Goal: Task Accomplishment & Management: Use online tool/utility

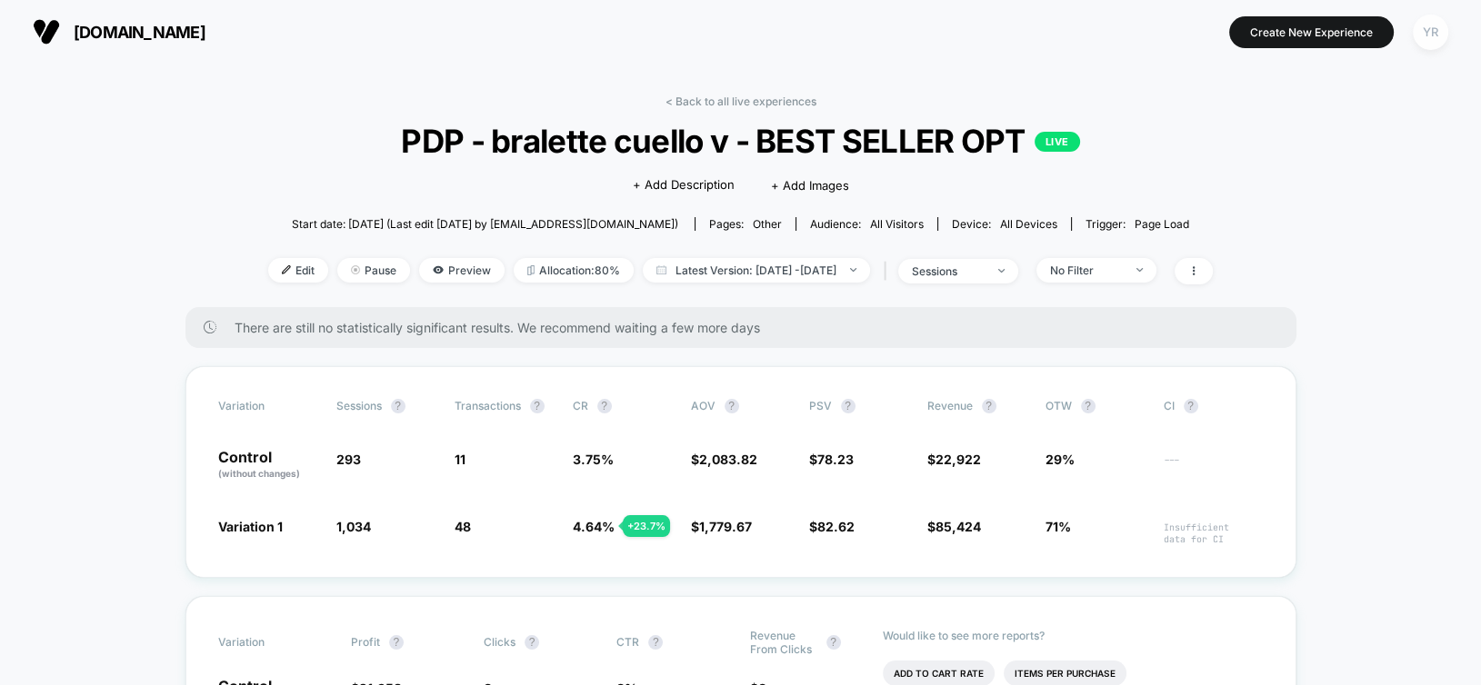
click at [1431, 30] on div "YR" at bounding box center [1430, 32] width 35 height 35
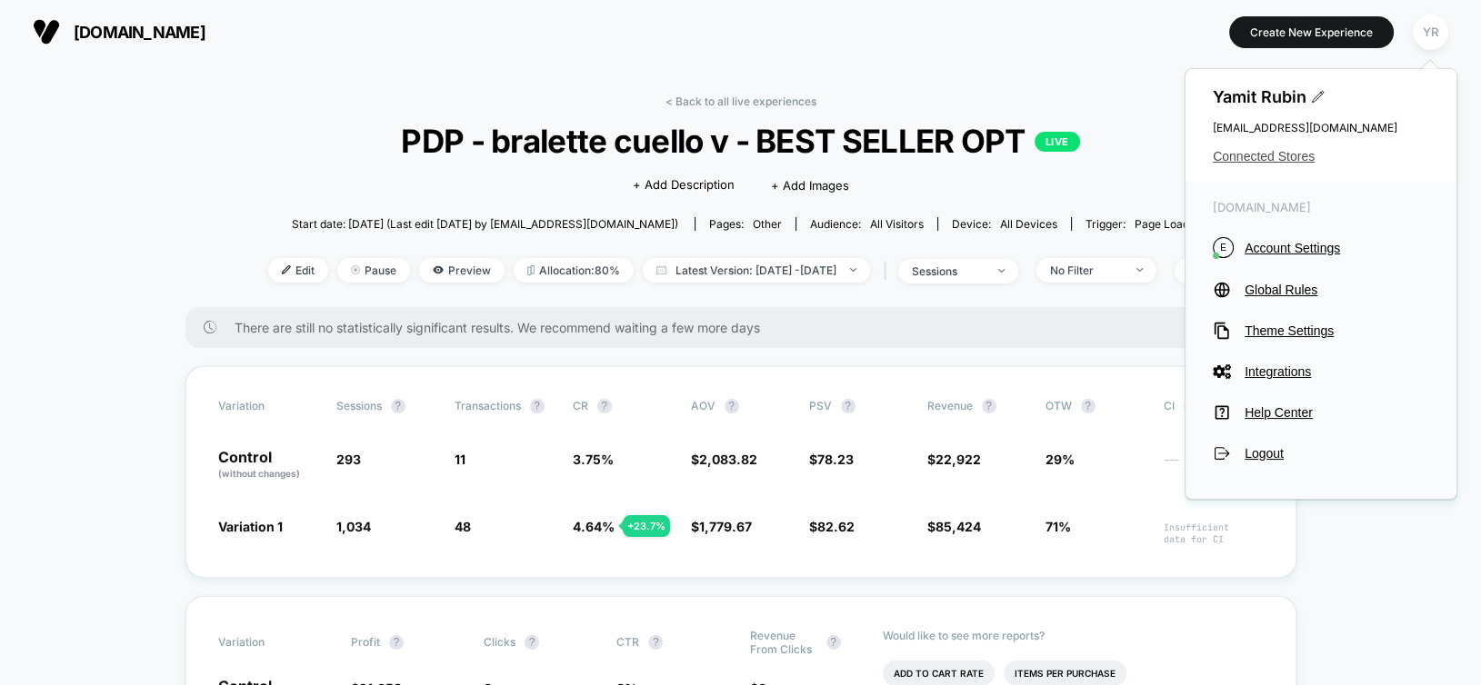
click at [1255, 162] on span "Connected Stores" at bounding box center [1321, 156] width 216 height 15
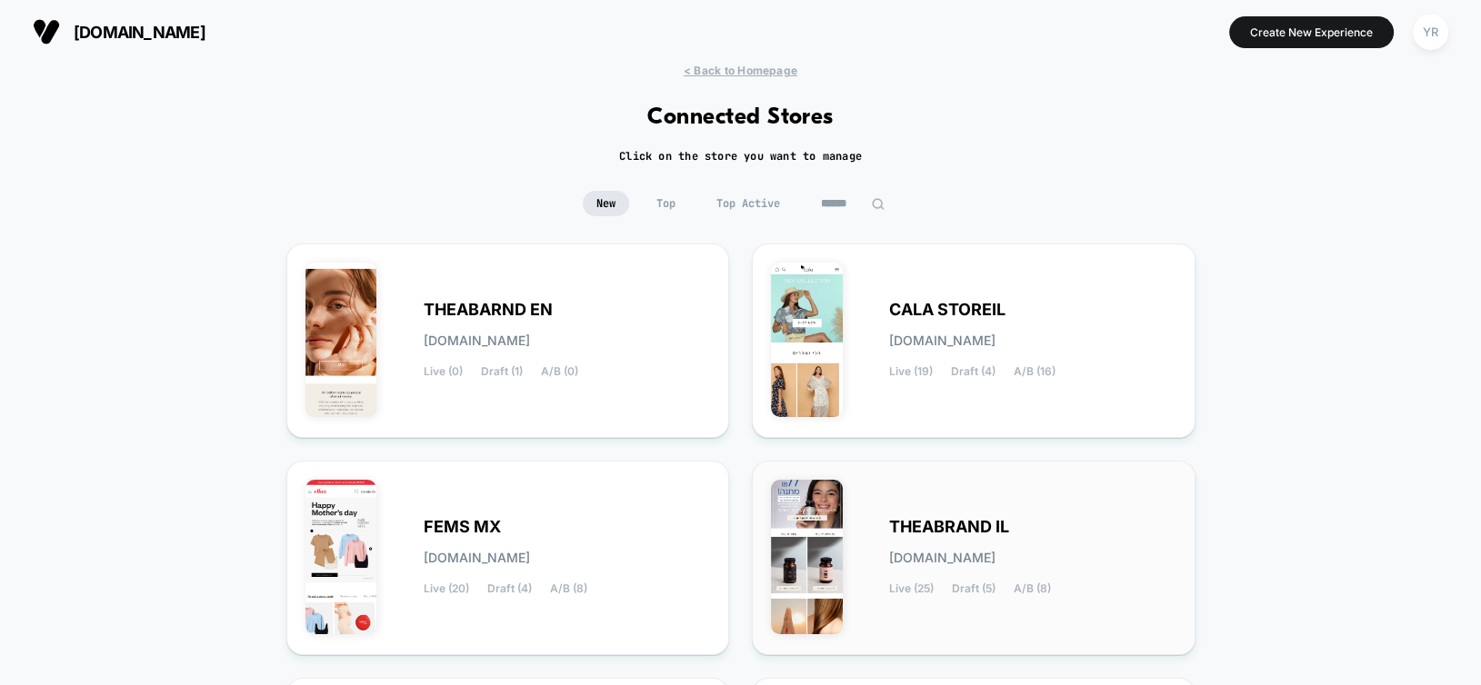
click at [913, 565] on div "THEABRAND IL [DOMAIN_NAME] Live (25) Draft (5) A/B (8)" at bounding box center [1032, 558] width 287 height 75
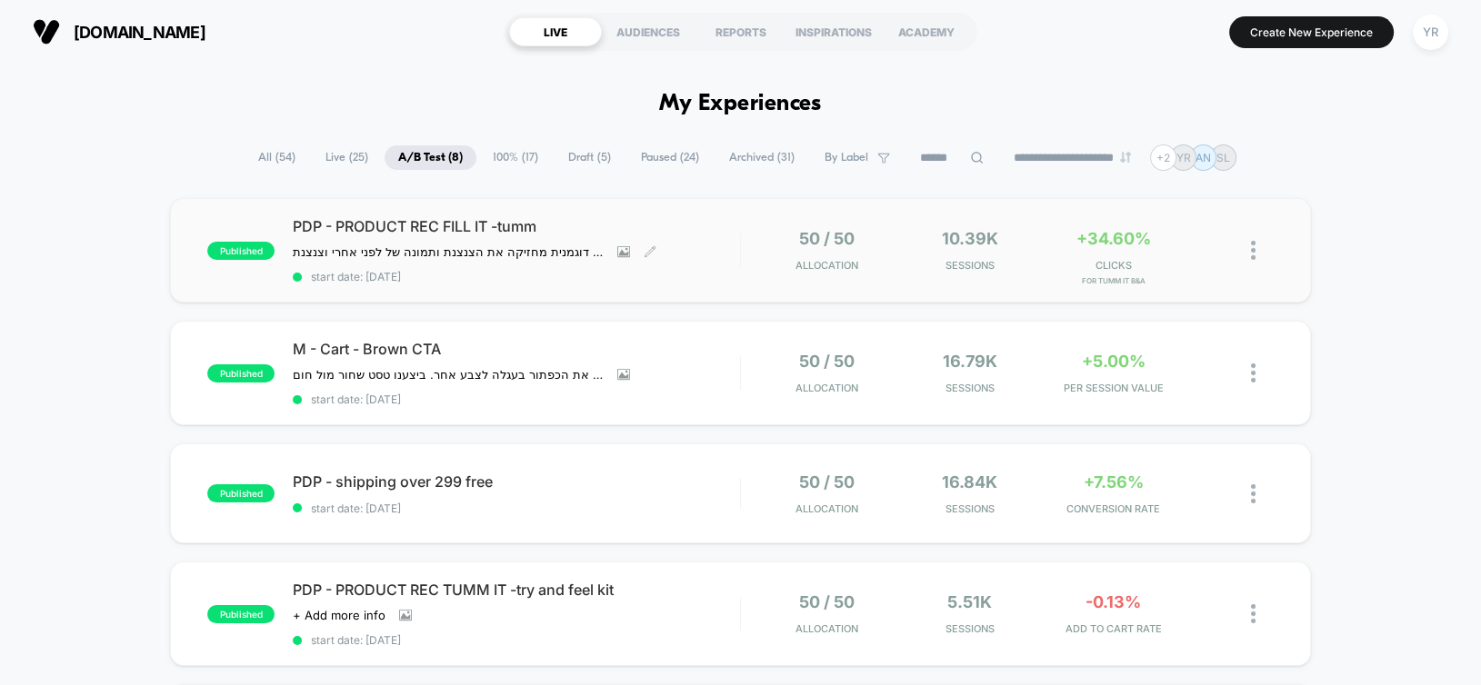
click at [709, 261] on div "PDP - PRODUCT REC FILL IT -[PERSON_NAME] מתחת לסקשן הוספה לסל תמונה עם דוגמנית …" at bounding box center [516, 250] width 446 height 66
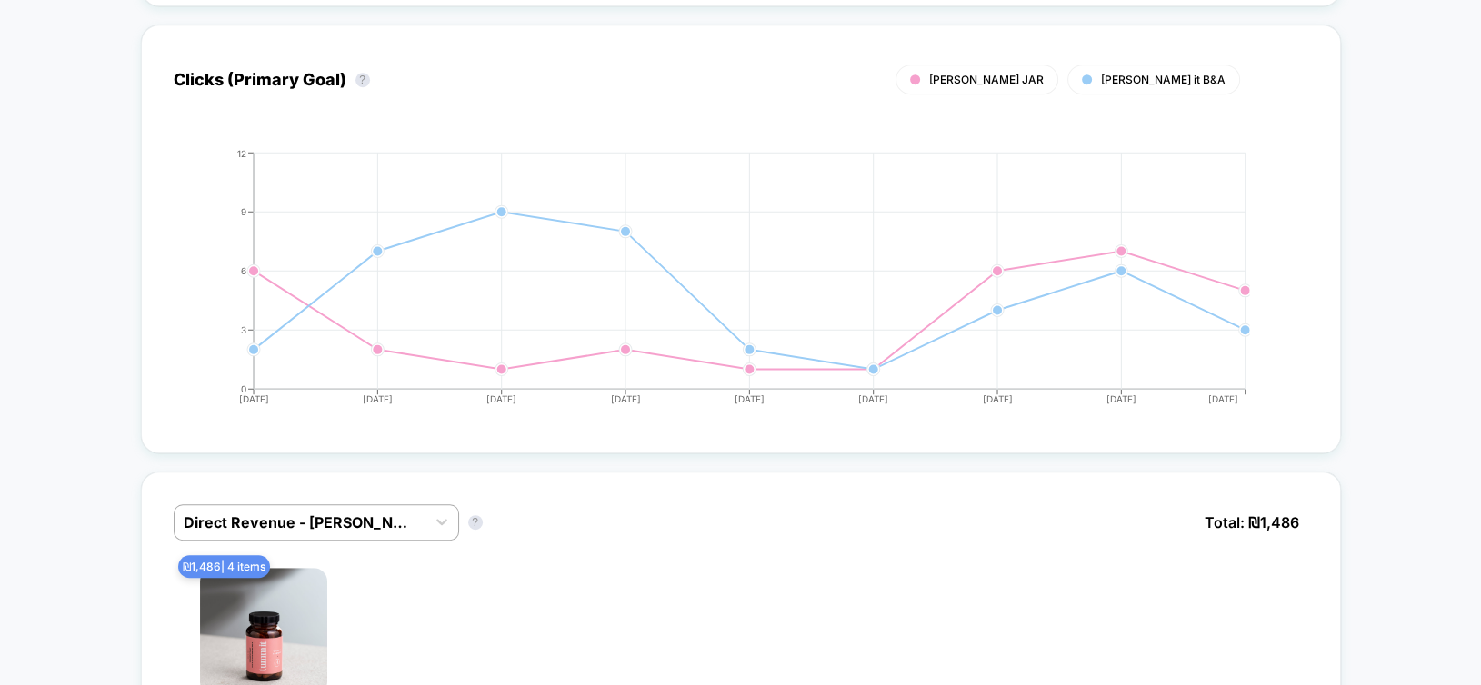
scroll to position [1234, 0]
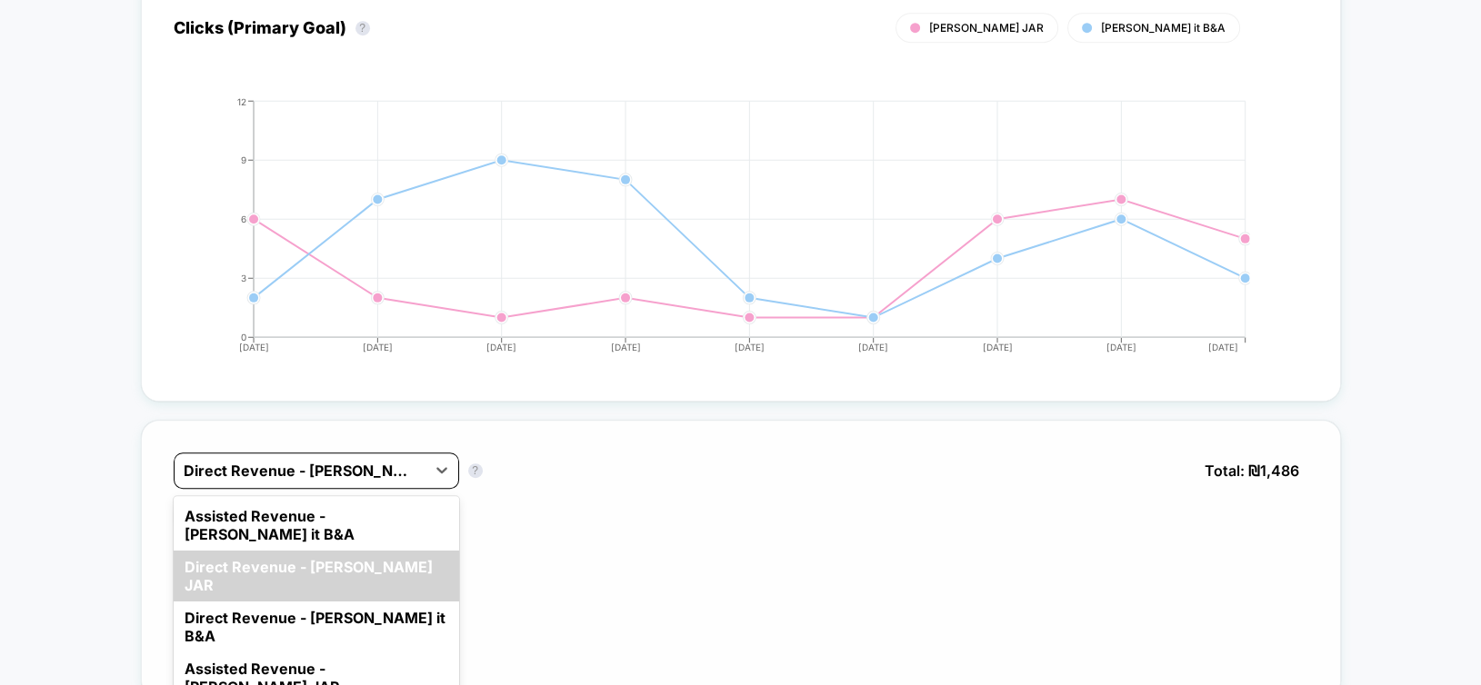
click at [370, 460] on div at bounding box center [300, 471] width 233 height 22
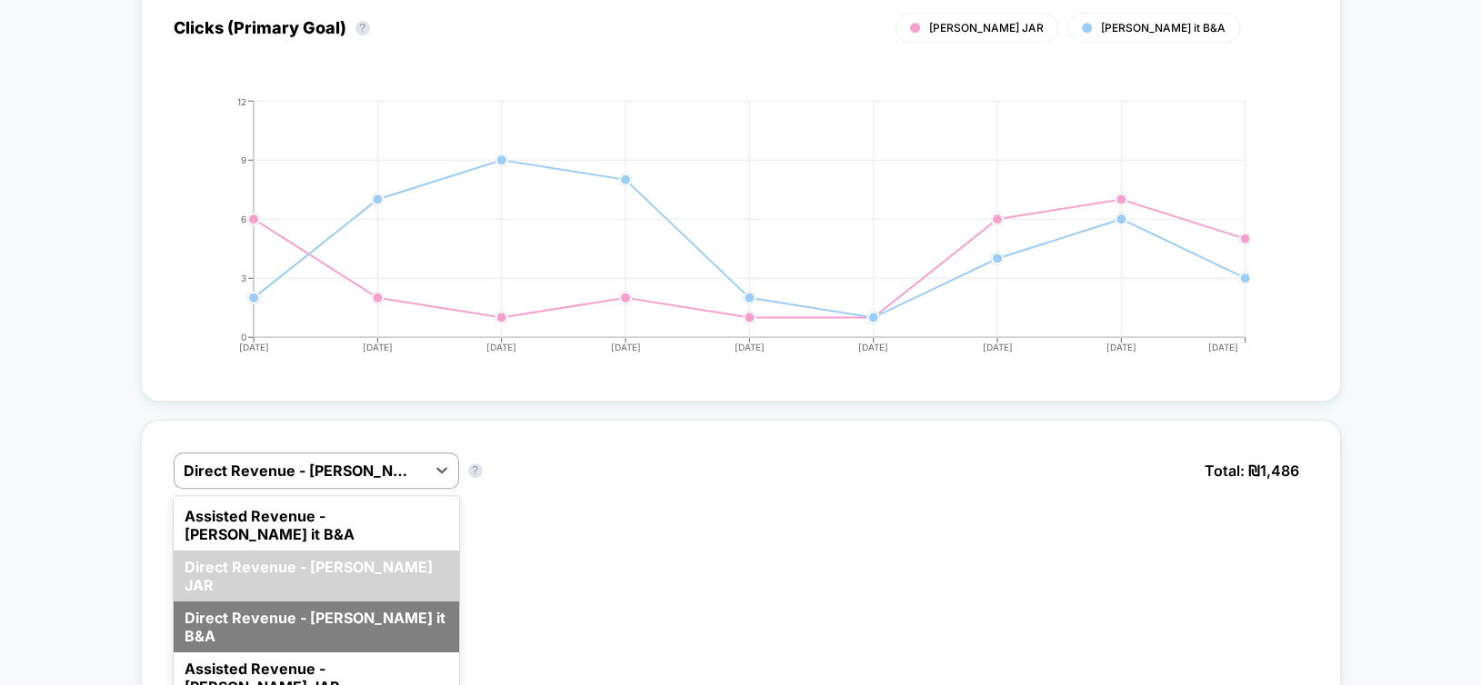
click at [358, 602] on div "Direct Revenue - [PERSON_NAME] it B&A" at bounding box center [316, 627] width 285 height 51
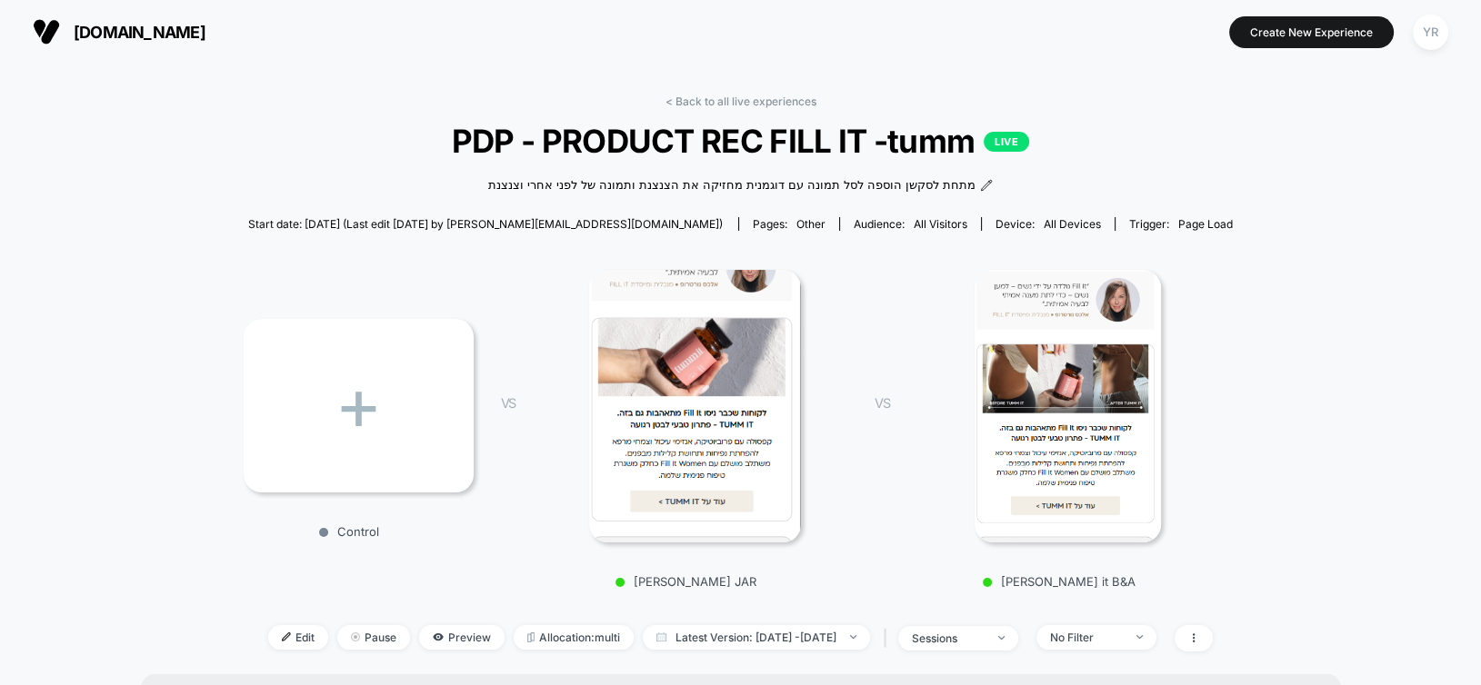
scroll to position [0, 0]
click at [738, 104] on link "< Back to all live experiences" at bounding box center [740, 102] width 151 height 14
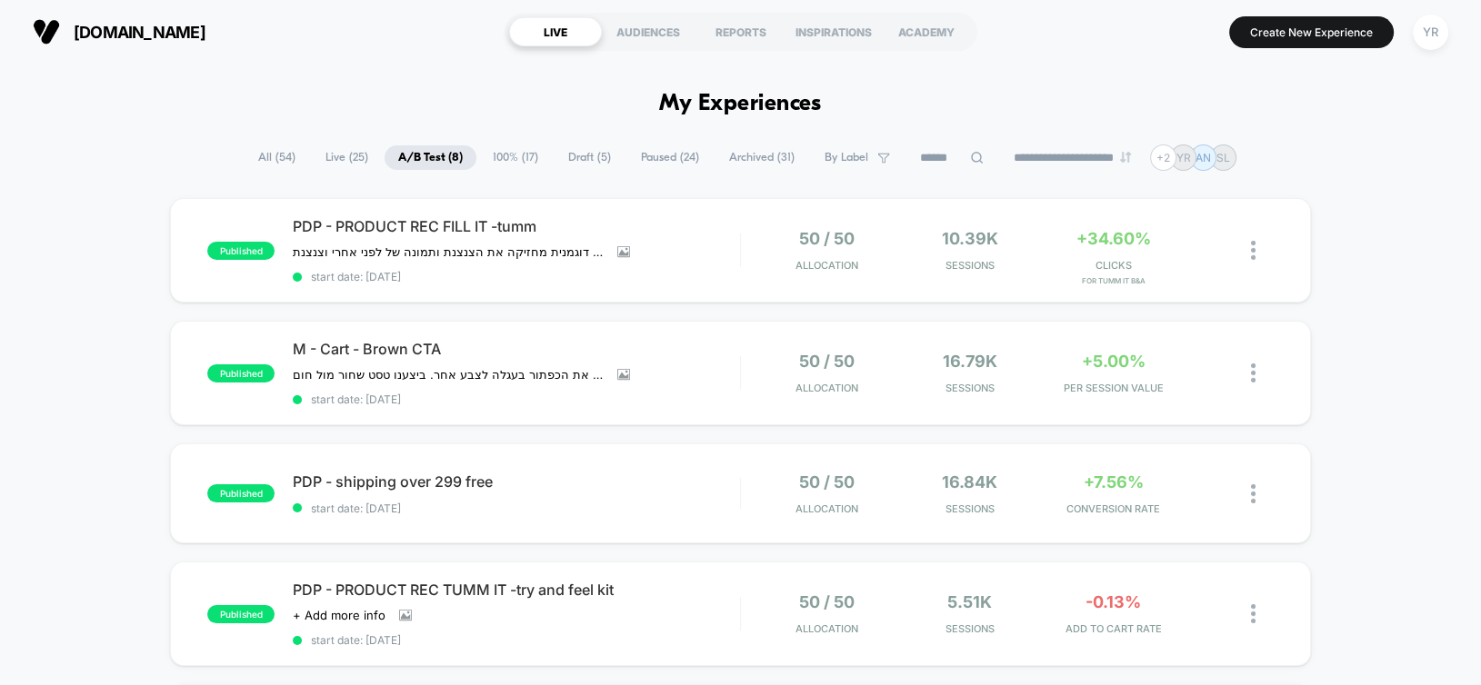
click at [656, 154] on span "Paused ( 24 )" at bounding box center [669, 157] width 85 height 25
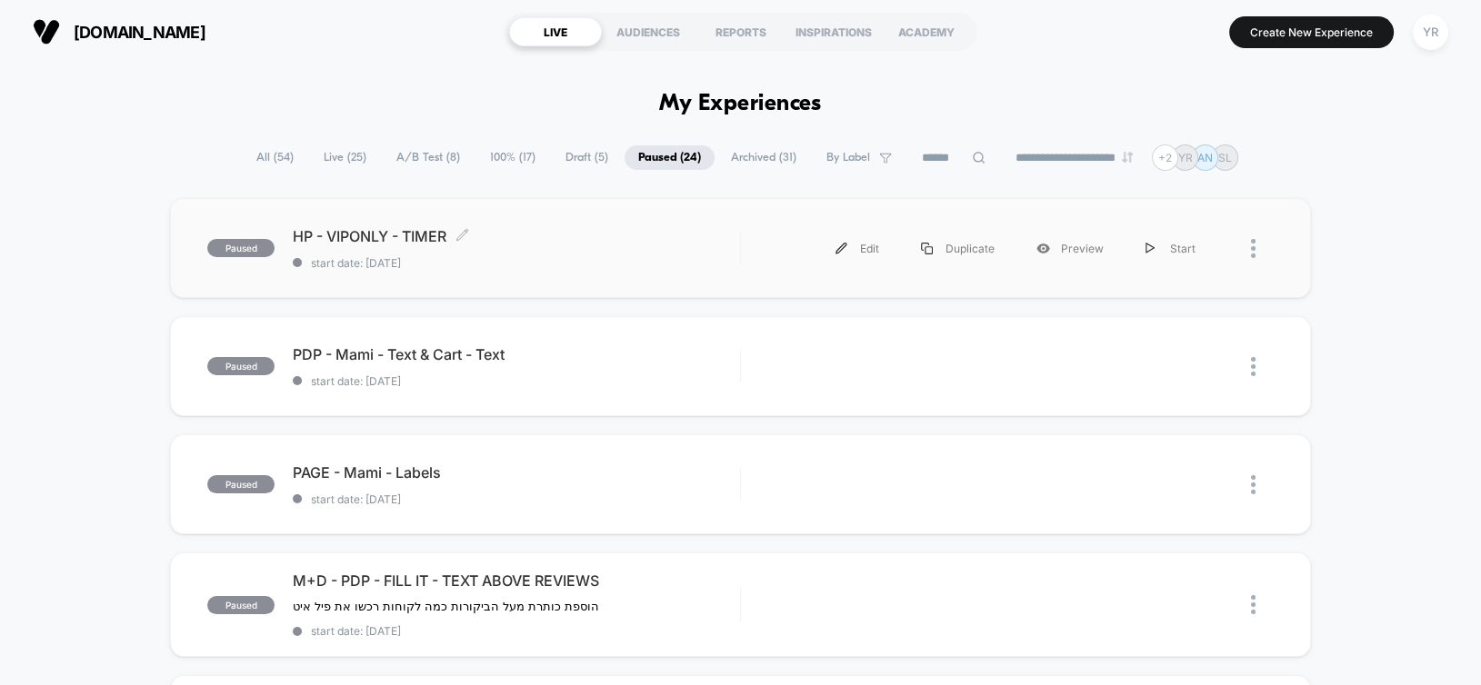
click at [630, 259] on span "start date: [DATE]" at bounding box center [516, 263] width 446 height 14
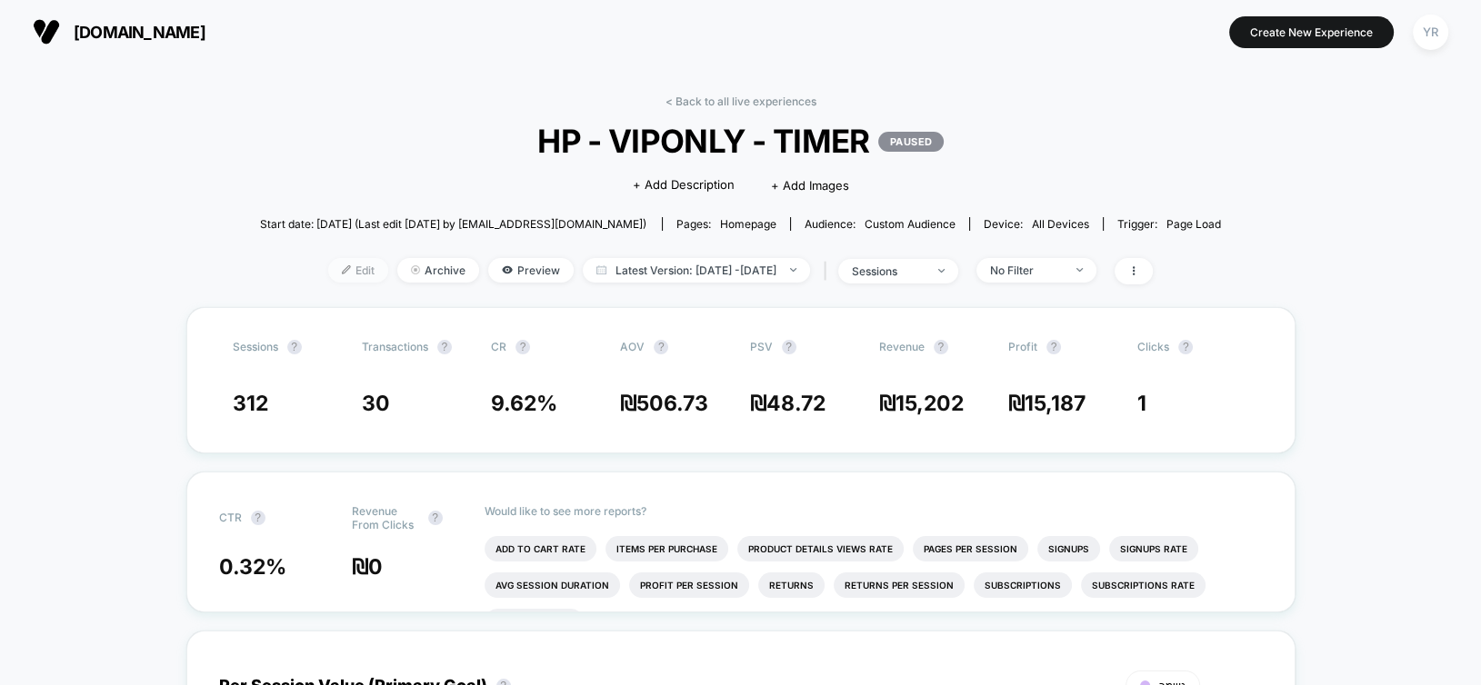
click at [328, 265] on span "Edit" at bounding box center [358, 270] width 60 height 25
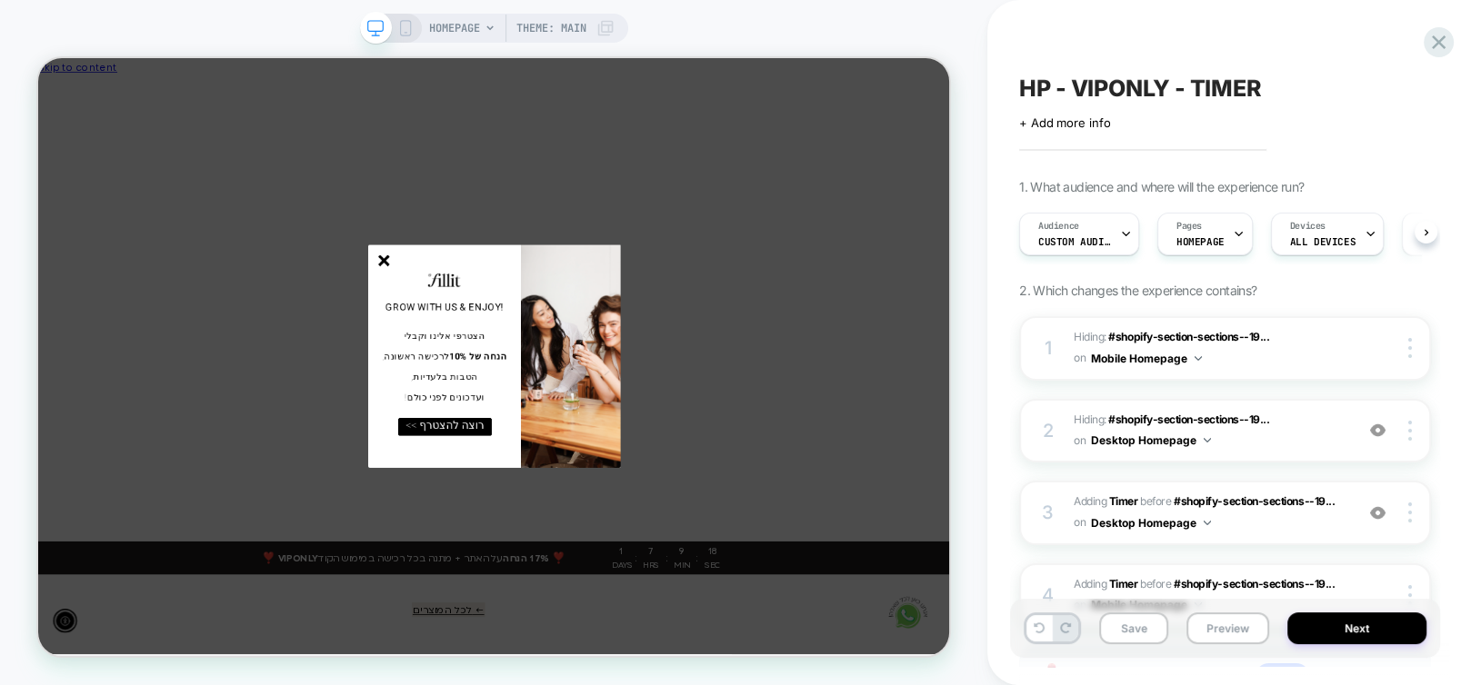
click at [499, 329] on line "סגור" at bounding box center [499, 328] width 13 height 13
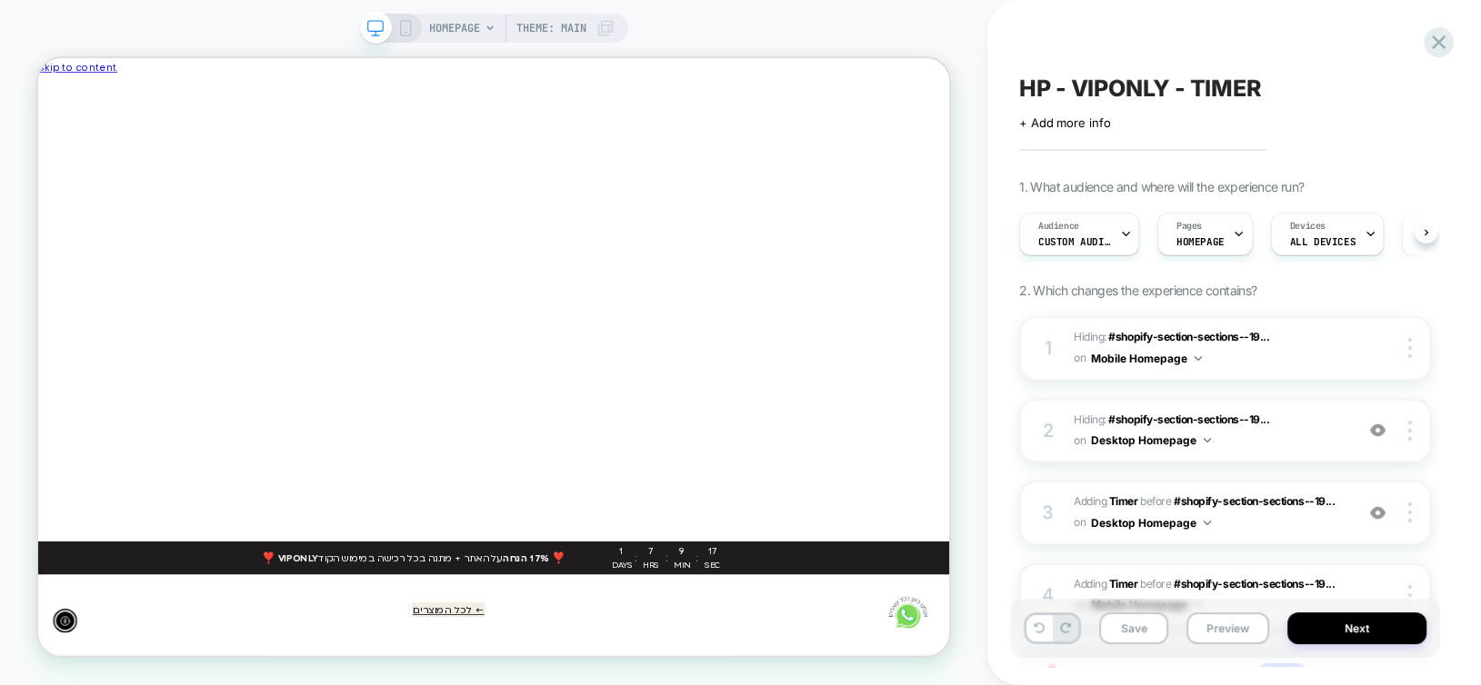
click at [1462, 315] on div "HP - VIPONLY - TIMER Click to edit experience details + Add more info 1. What a…" at bounding box center [1234, 342] width 494 height 685
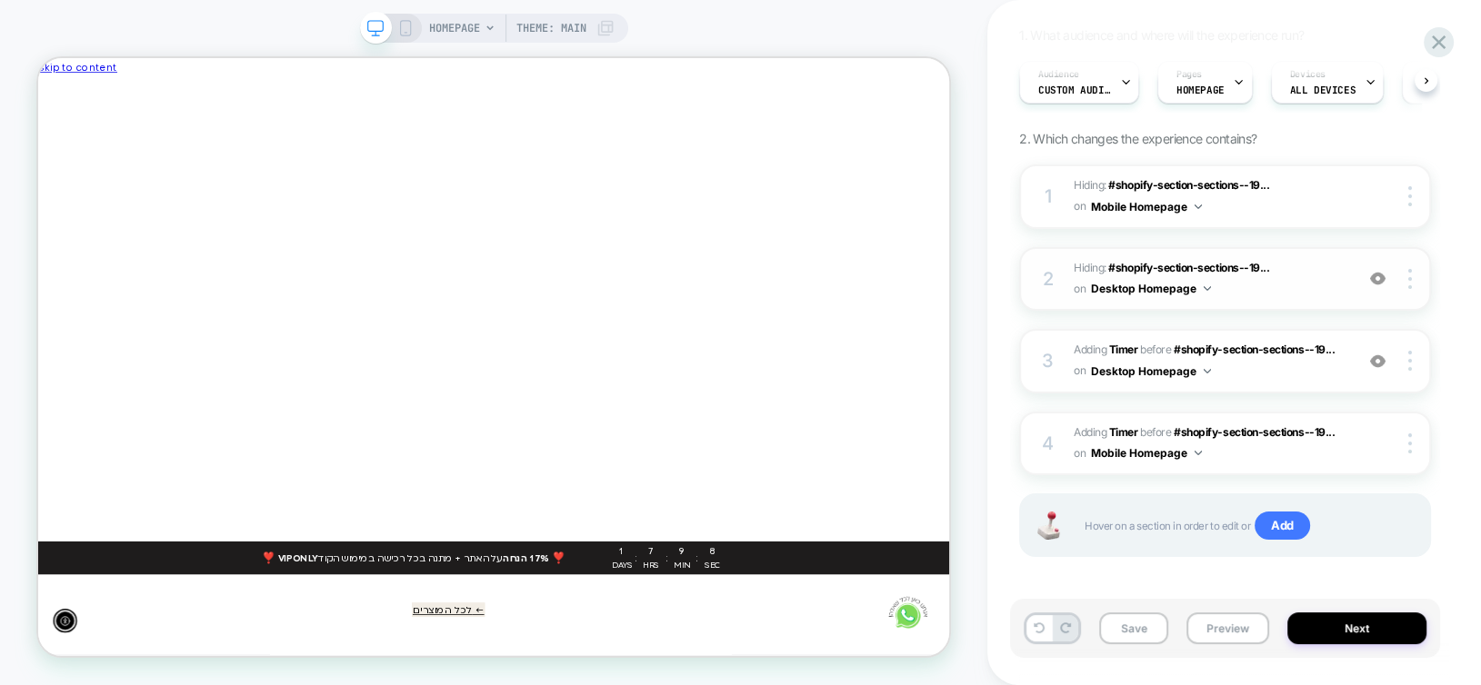
scroll to position [157, 0]
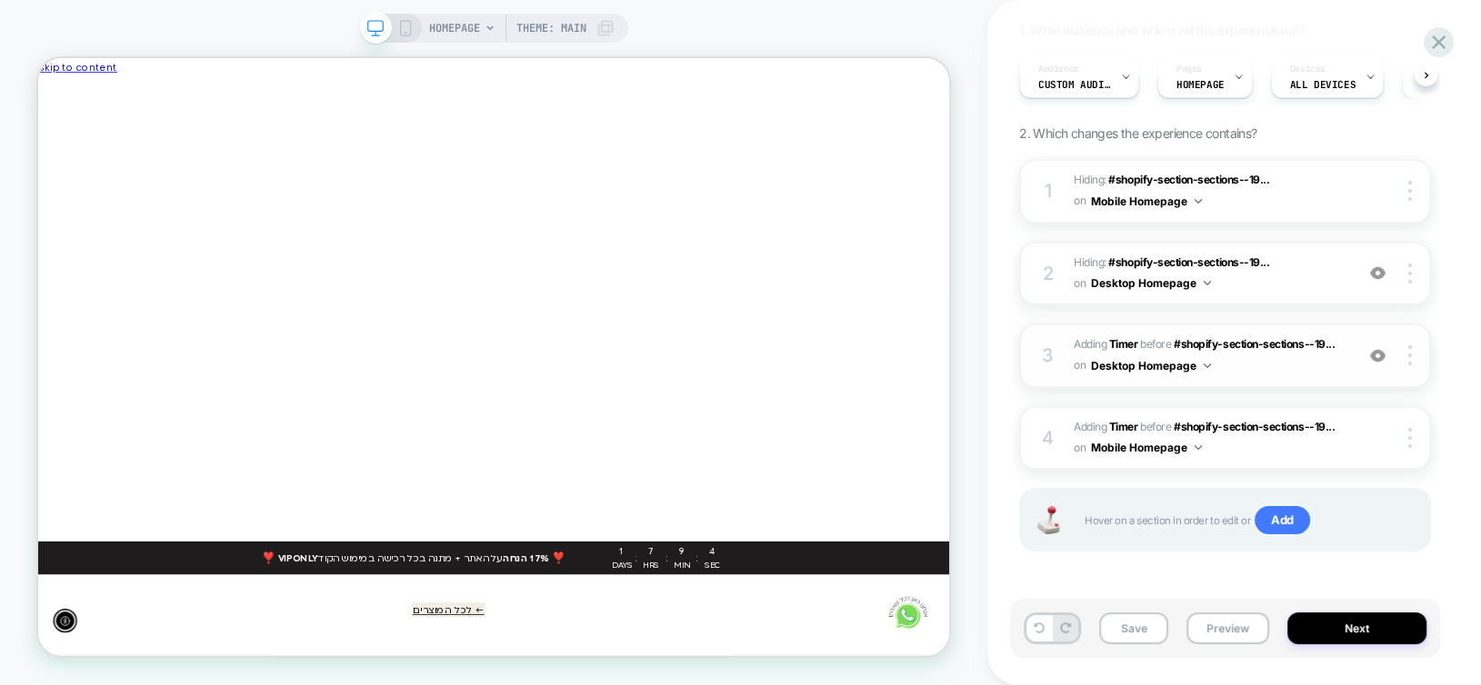
click at [1378, 358] on img at bounding box center [1377, 355] width 15 height 15
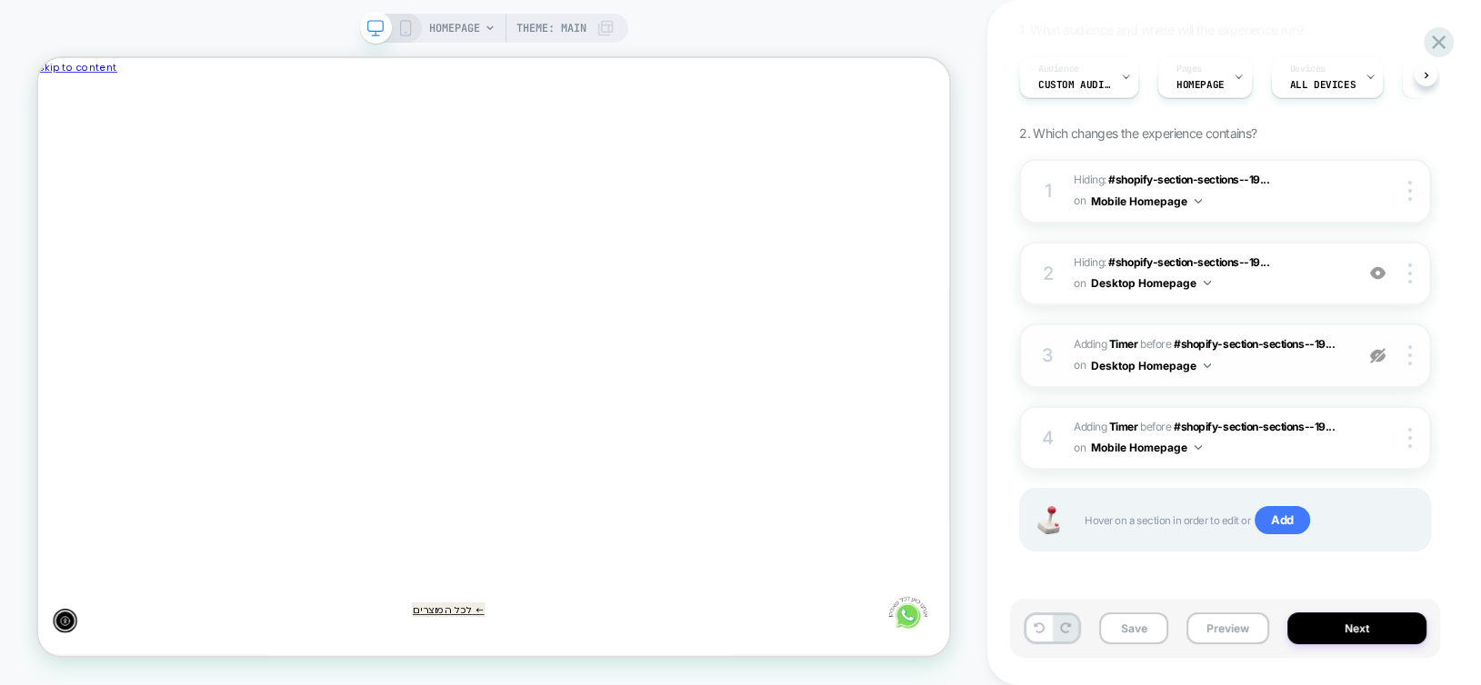
click at [1378, 358] on img at bounding box center [1377, 355] width 15 height 15
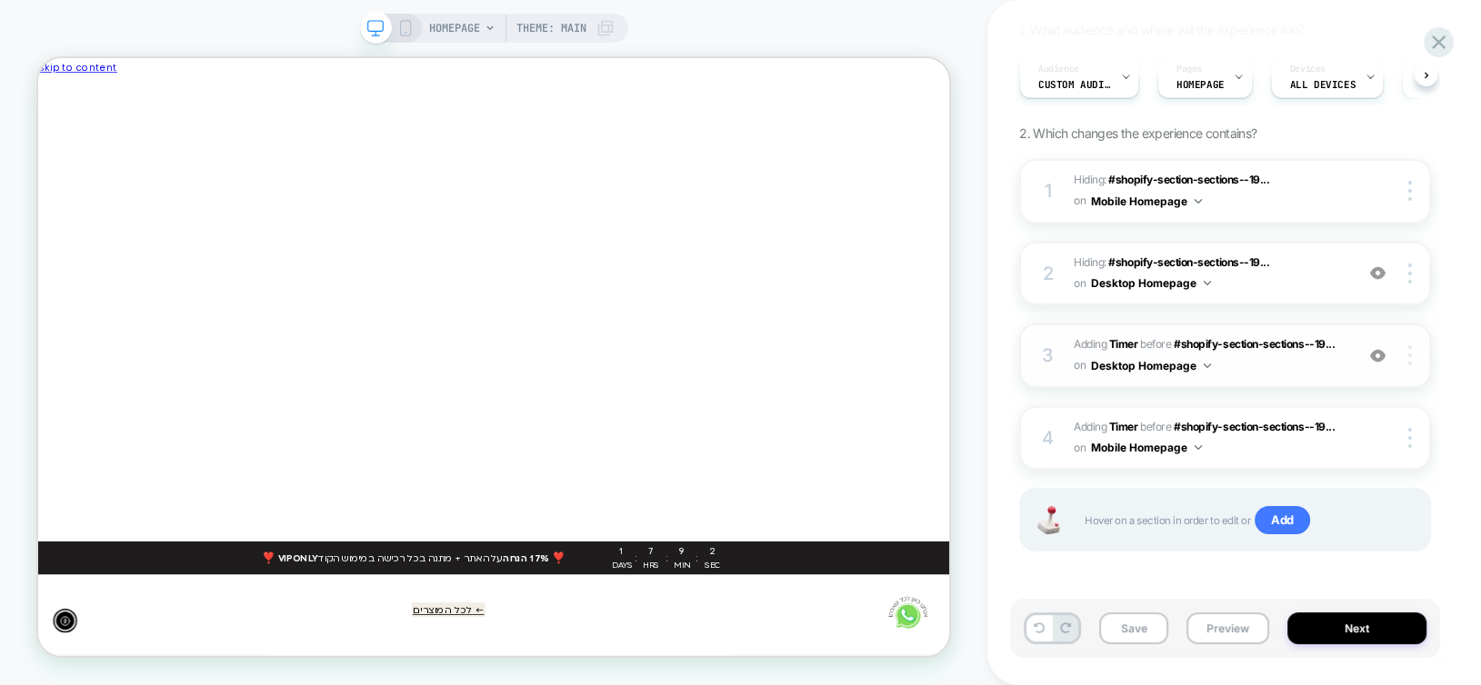
click at [1412, 361] on div at bounding box center [1412, 355] width 35 height 20
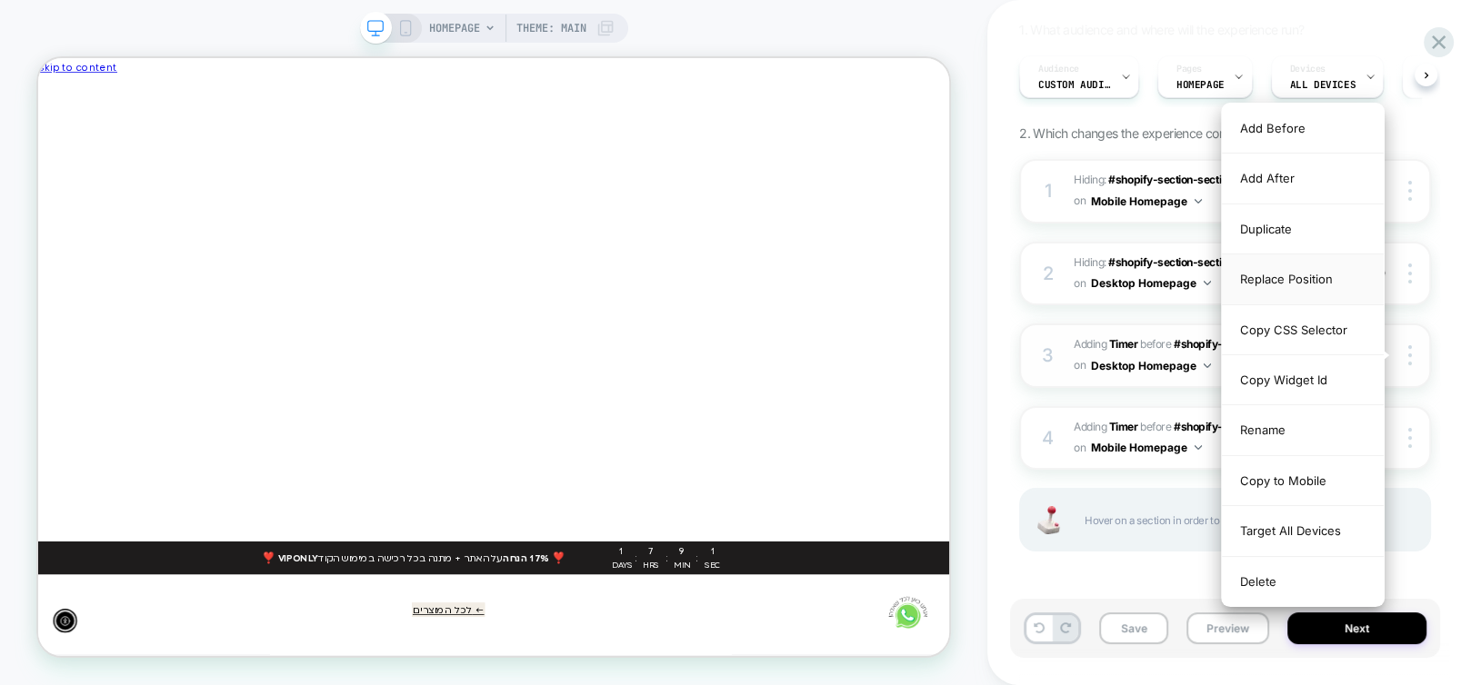
click at [1313, 284] on div "Replace Position" at bounding box center [1303, 280] width 162 height 50
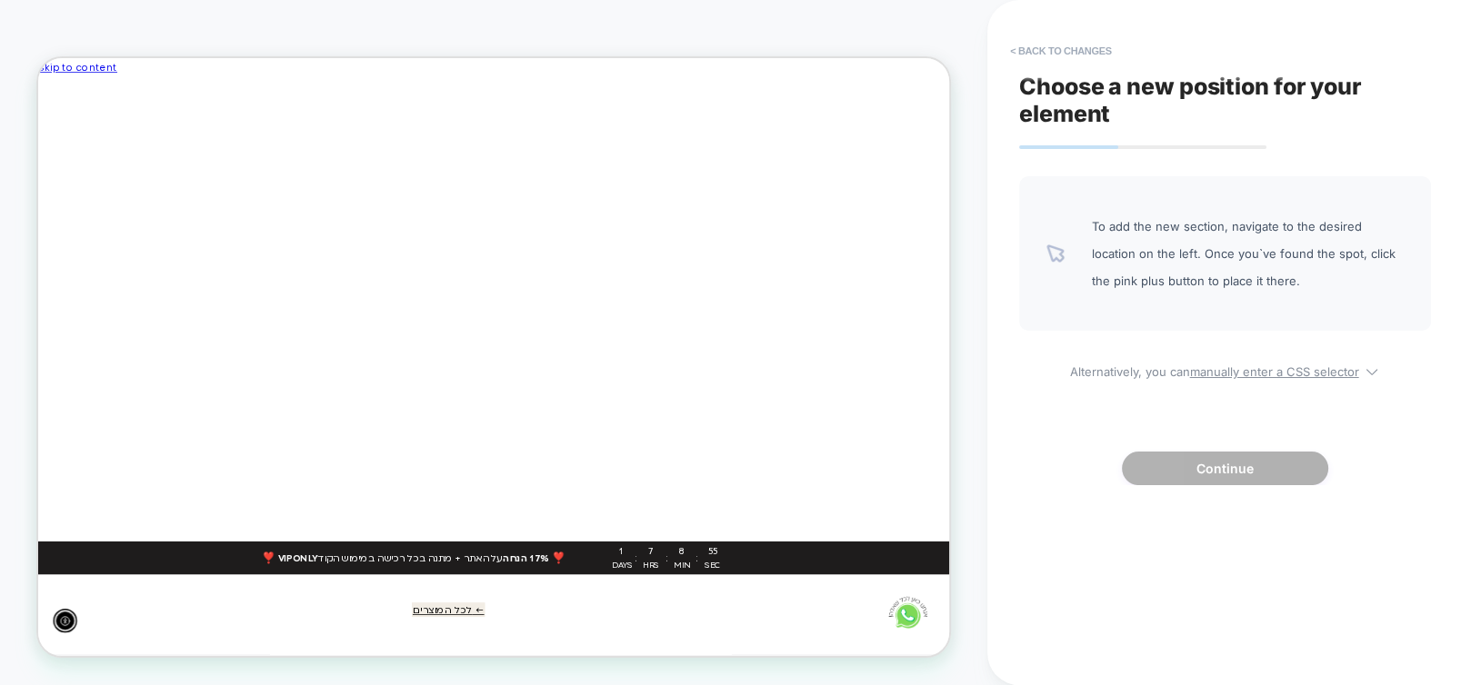
click at [1181, 103] on div at bounding box center [645, 103] width 1215 height 0
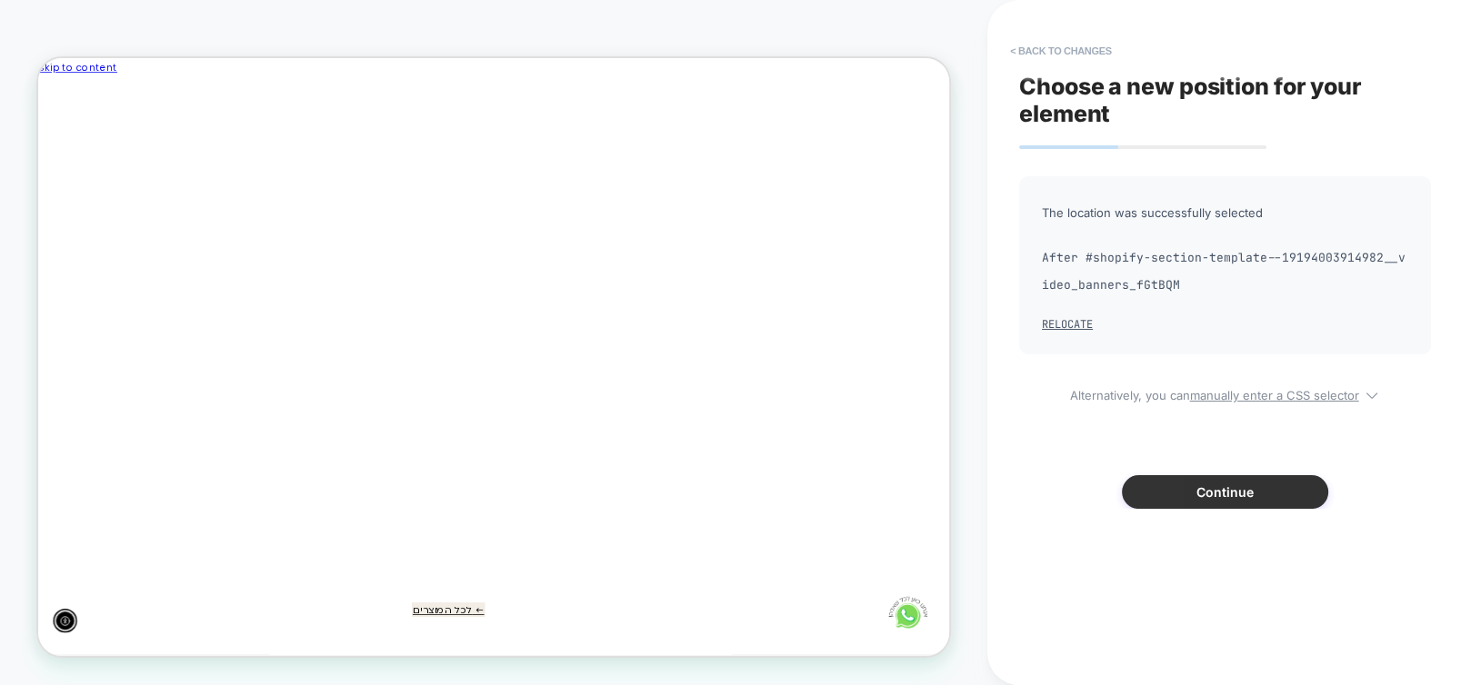
click at [1189, 490] on button "Continue" at bounding box center [1225, 492] width 206 height 34
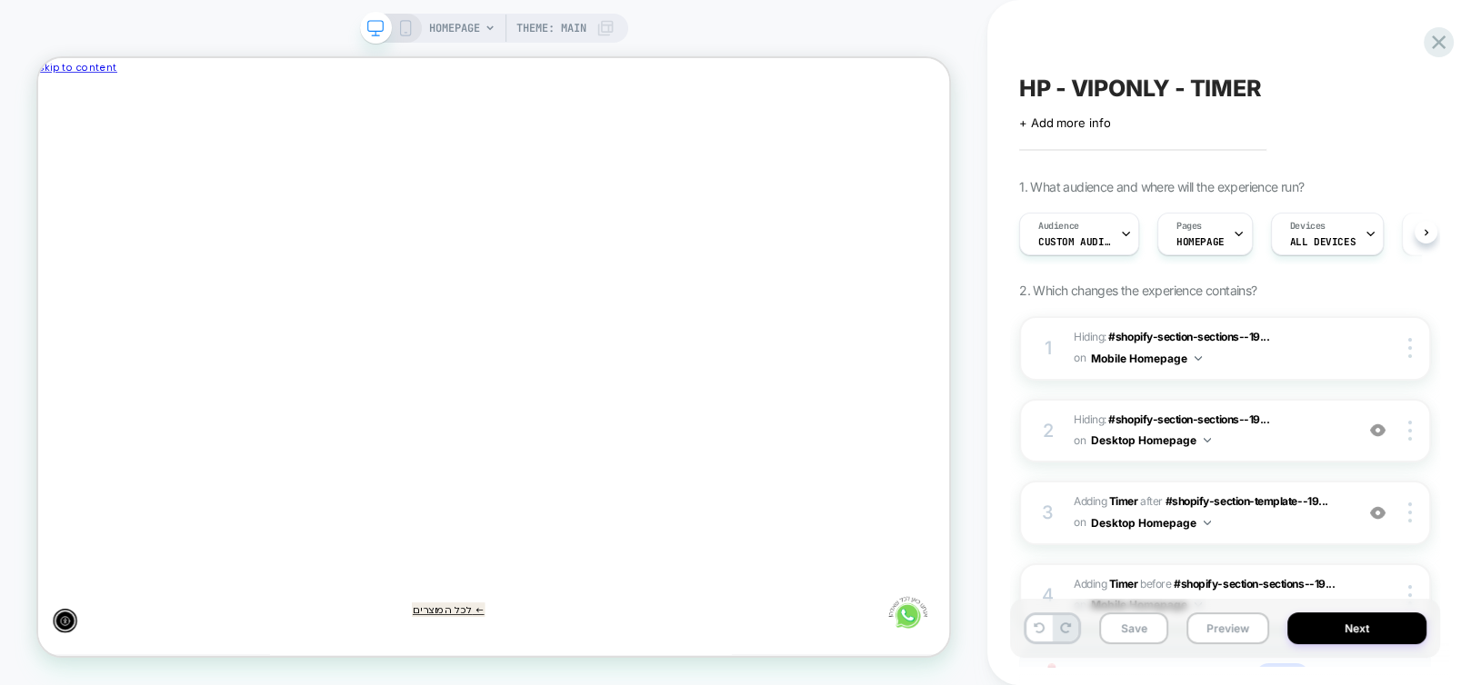
scroll to position [0, 0]
click at [1127, 629] on button "Save" at bounding box center [1133, 629] width 69 height 32
click at [402, 25] on icon at bounding box center [405, 28] width 16 height 16
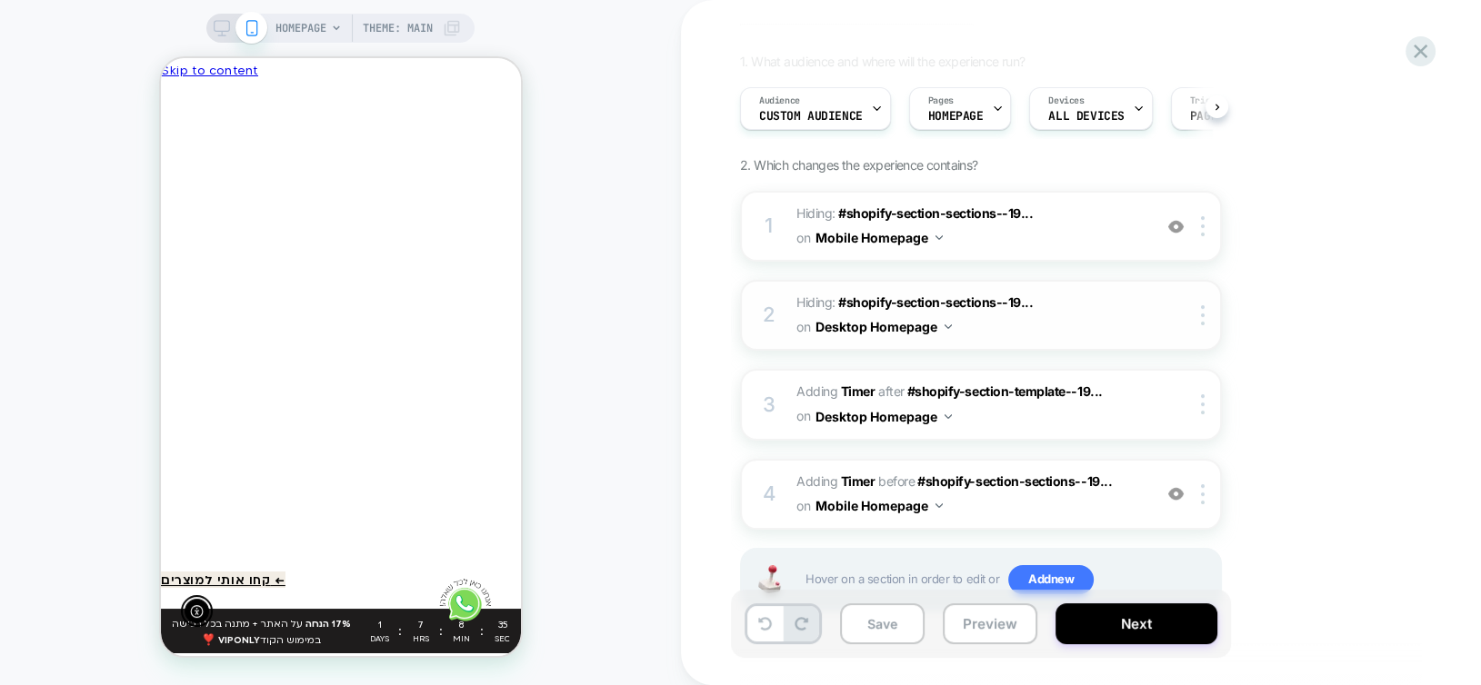
scroll to position [185, 0]
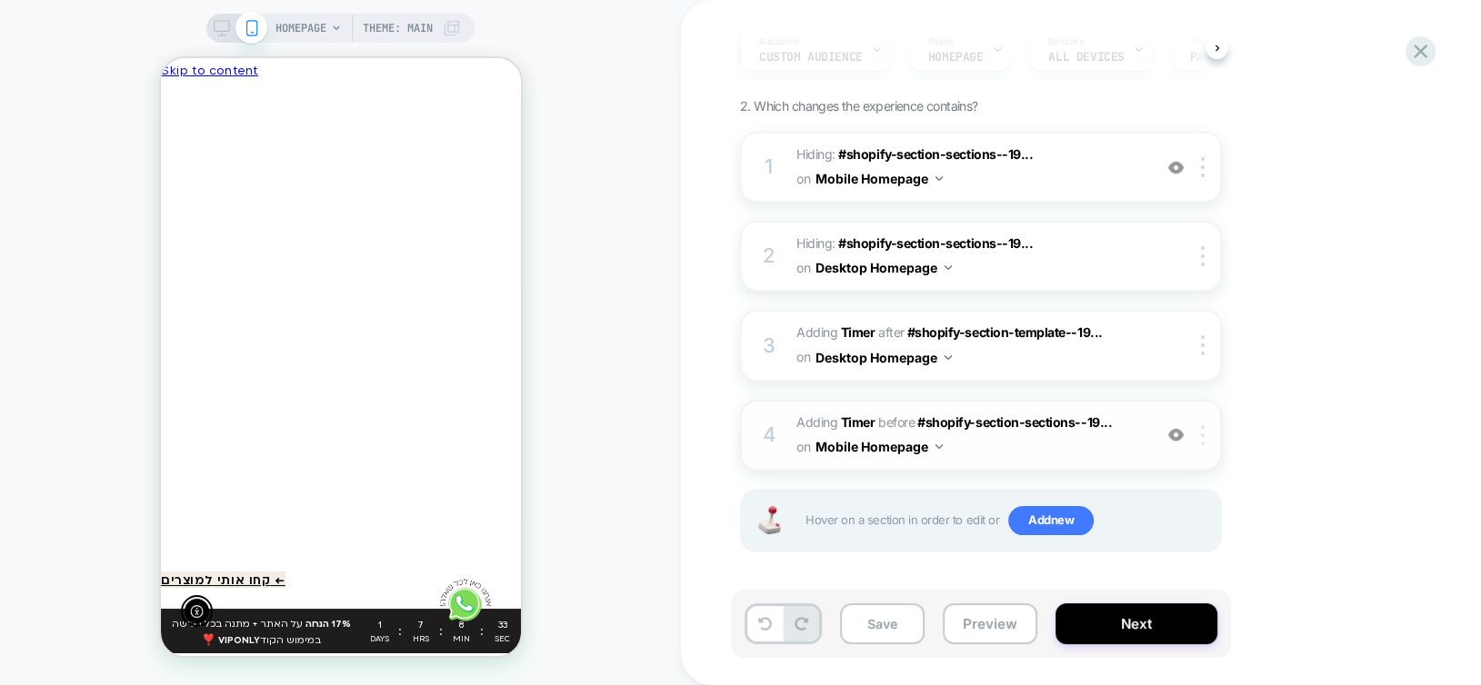
click at [1210, 435] on div at bounding box center [1206, 435] width 30 height 20
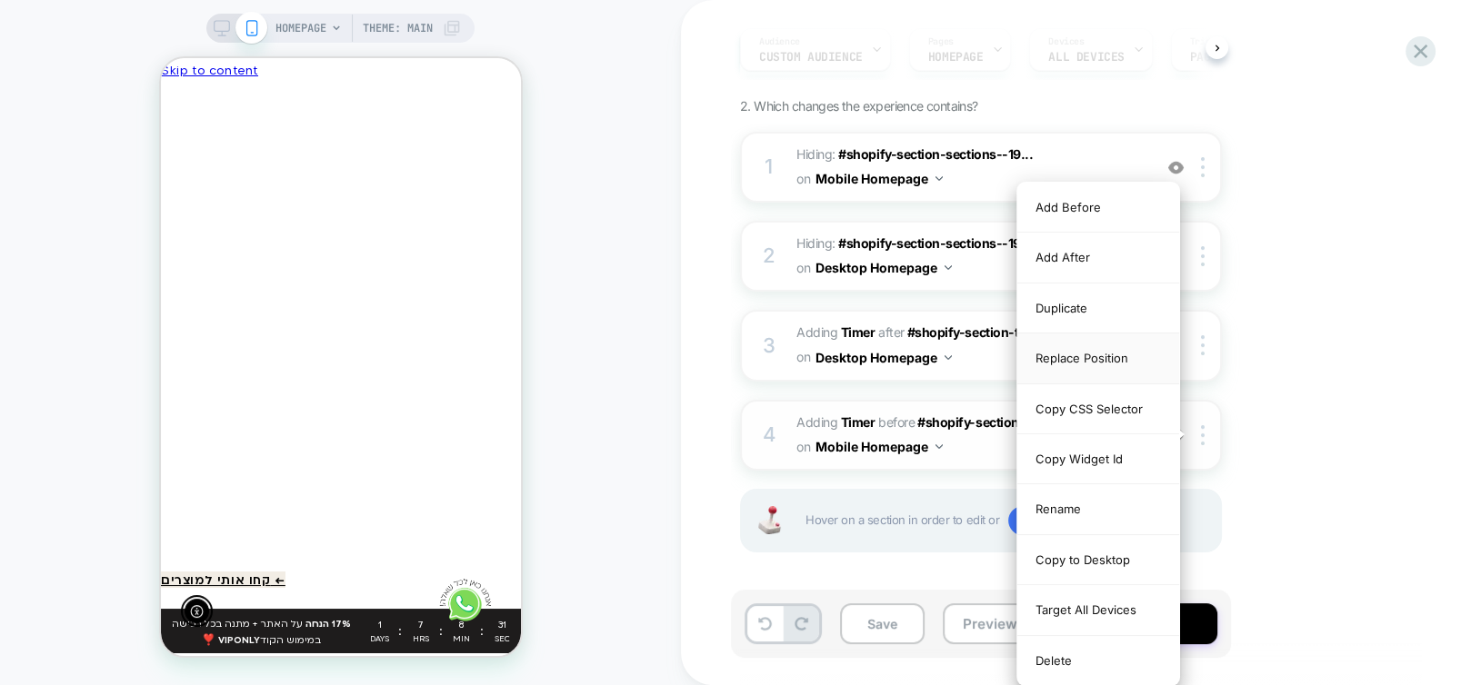
click at [1120, 359] on div "Replace Position" at bounding box center [1098, 359] width 162 height 50
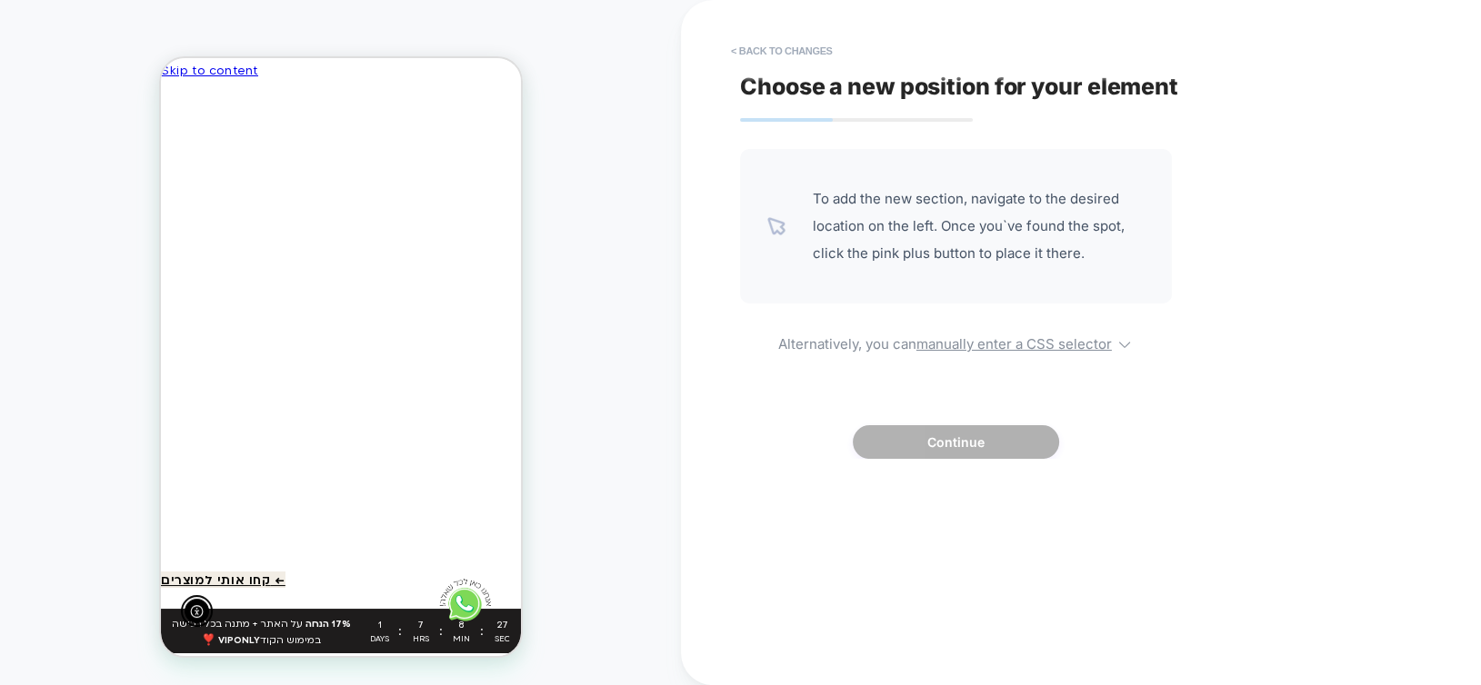
click at [521, 619] on div at bounding box center [701, 632] width 361 height 55
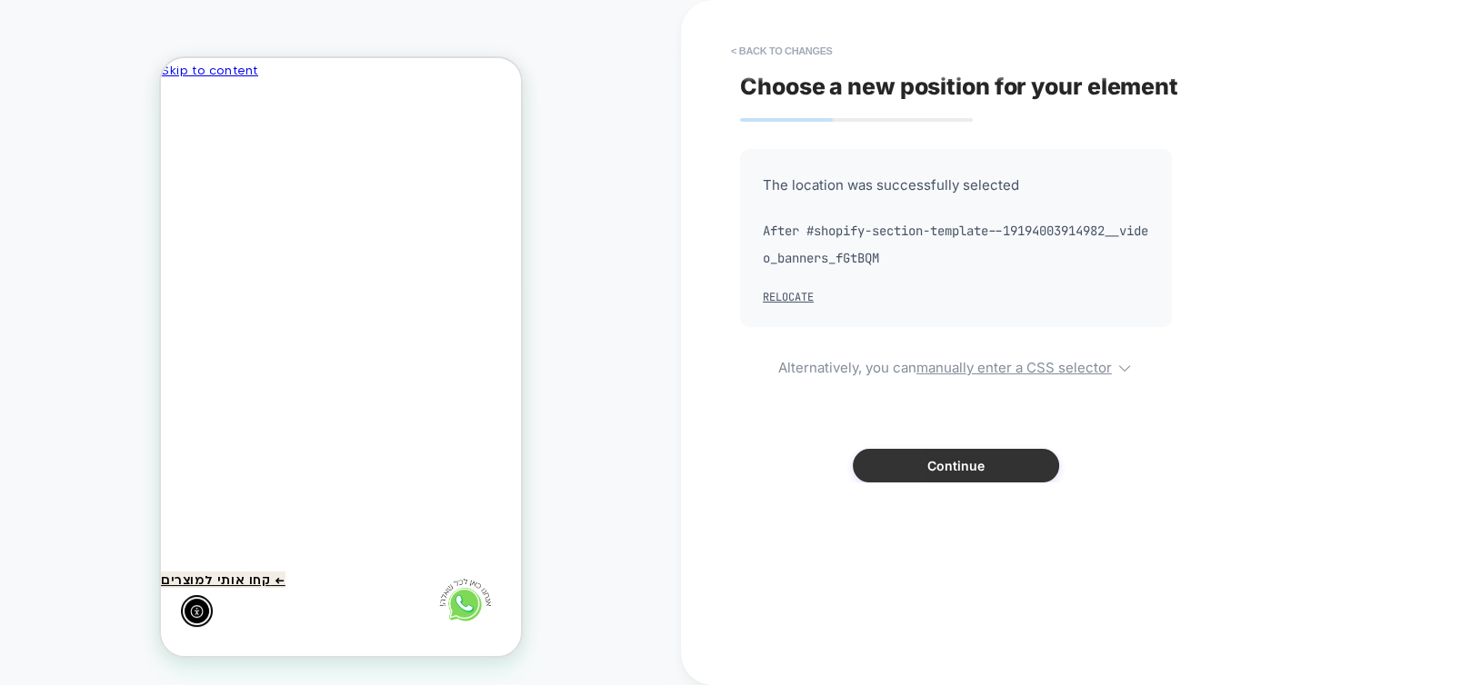
click at [949, 470] on button "Continue" at bounding box center [956, 466] width 206 height 34
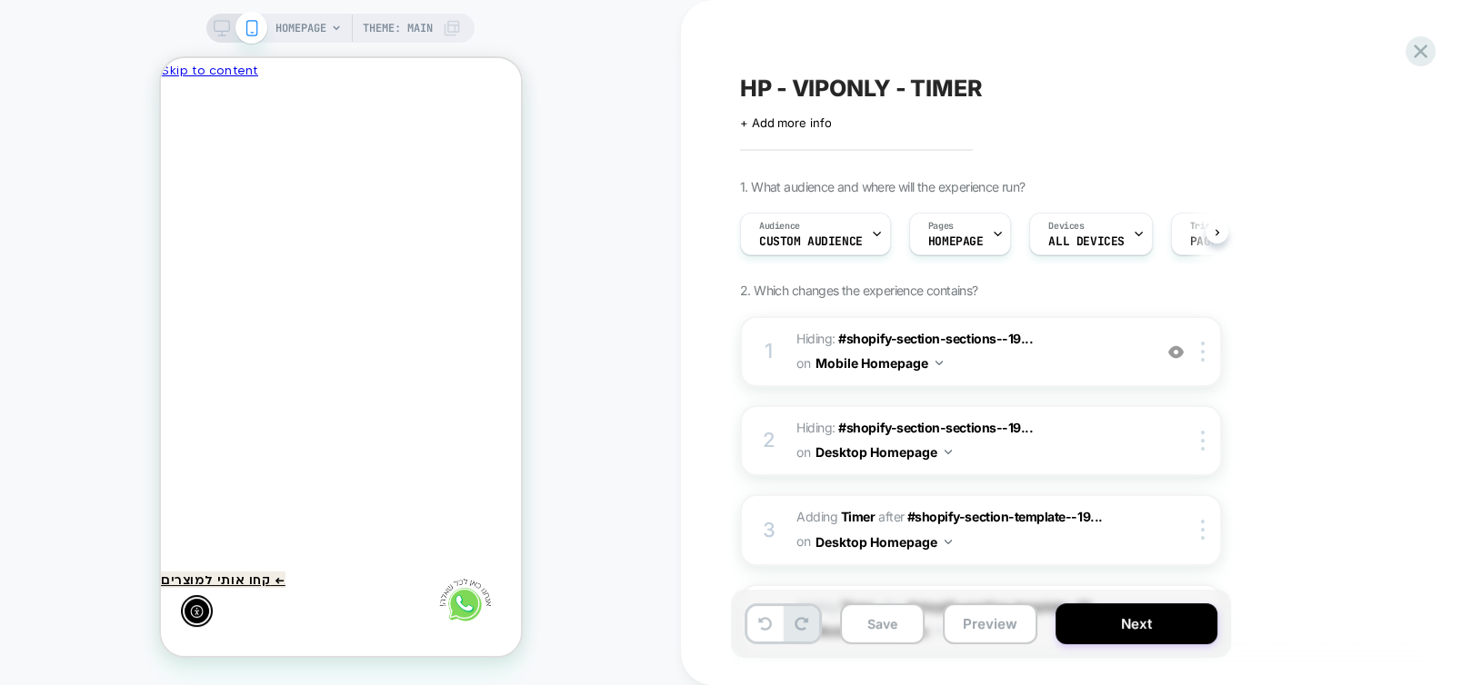
scroll to position [0, 0]
click at [895, 627] on button "Save" at bounding box center [882, 624] width 85 height 41
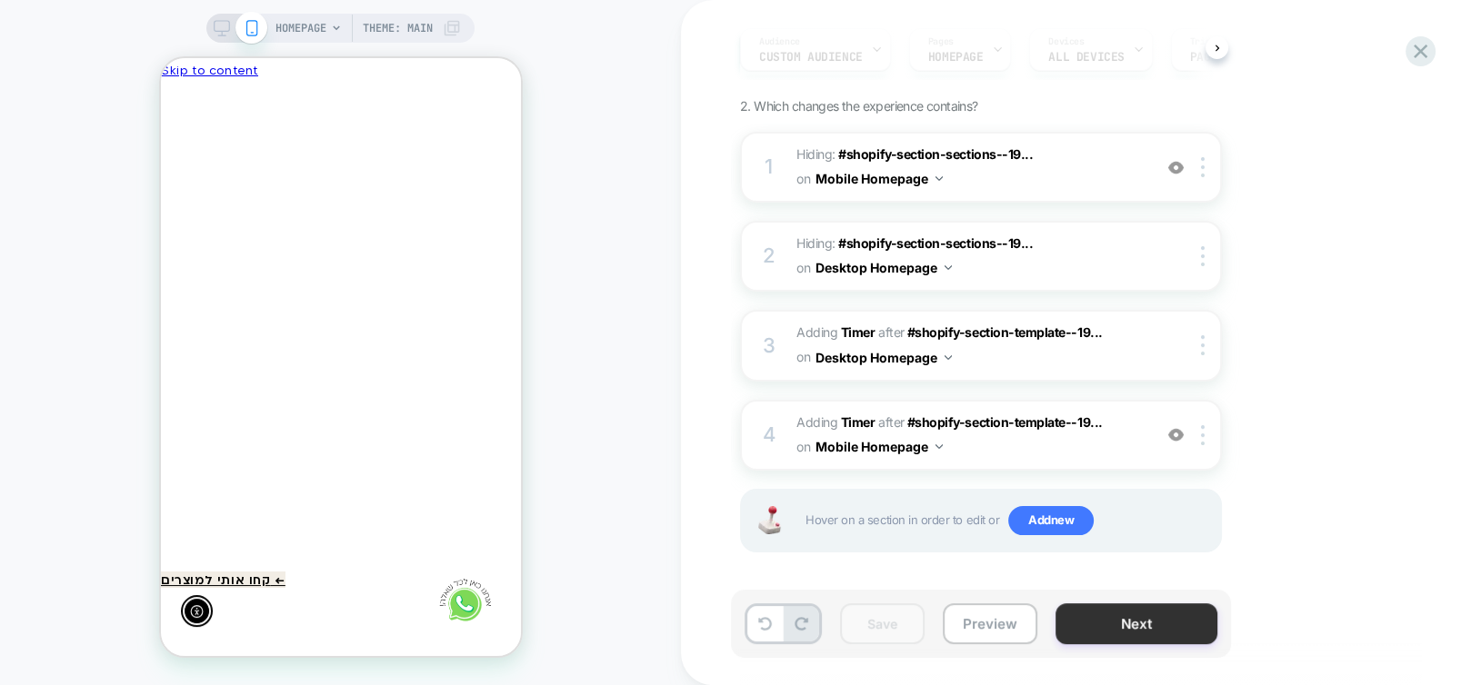
click at [1099, 621] on button "Next" at bounding box center [1136, 624] width 162 height 41
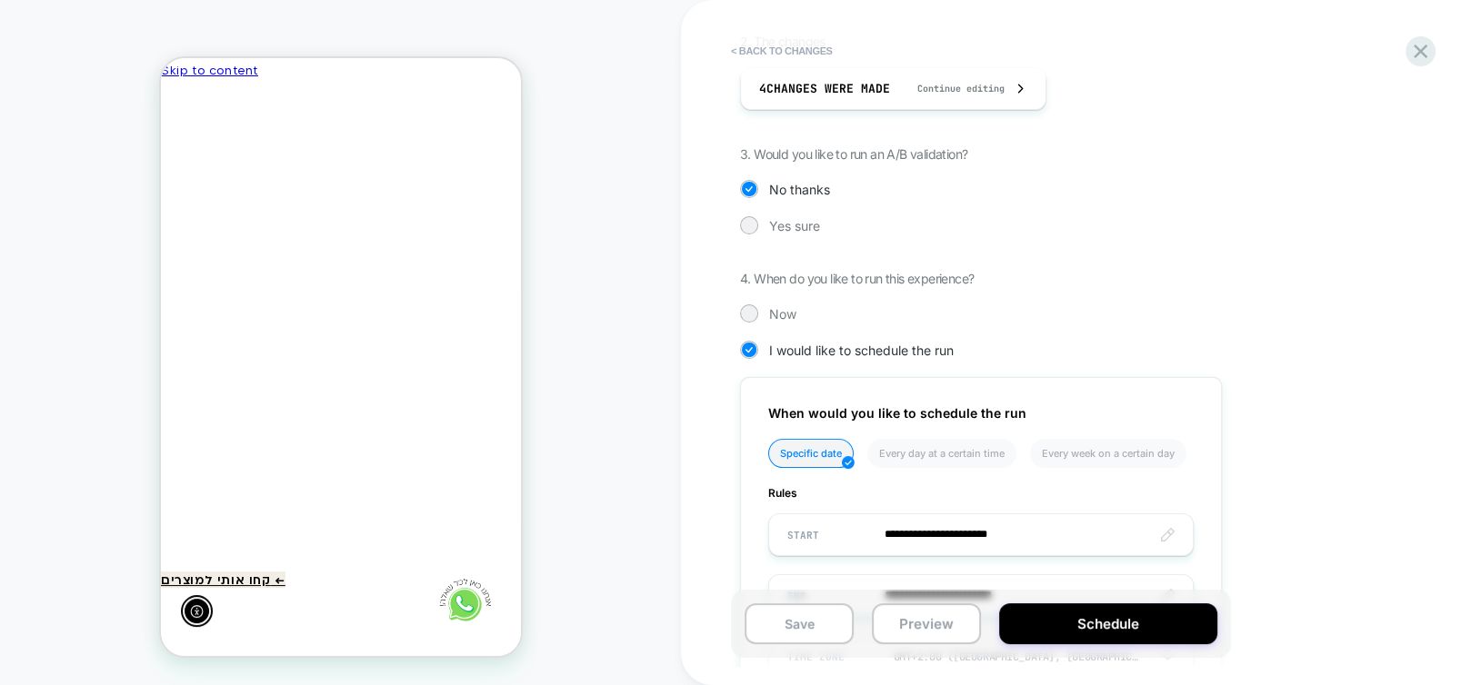
scroll to position [465, 0]
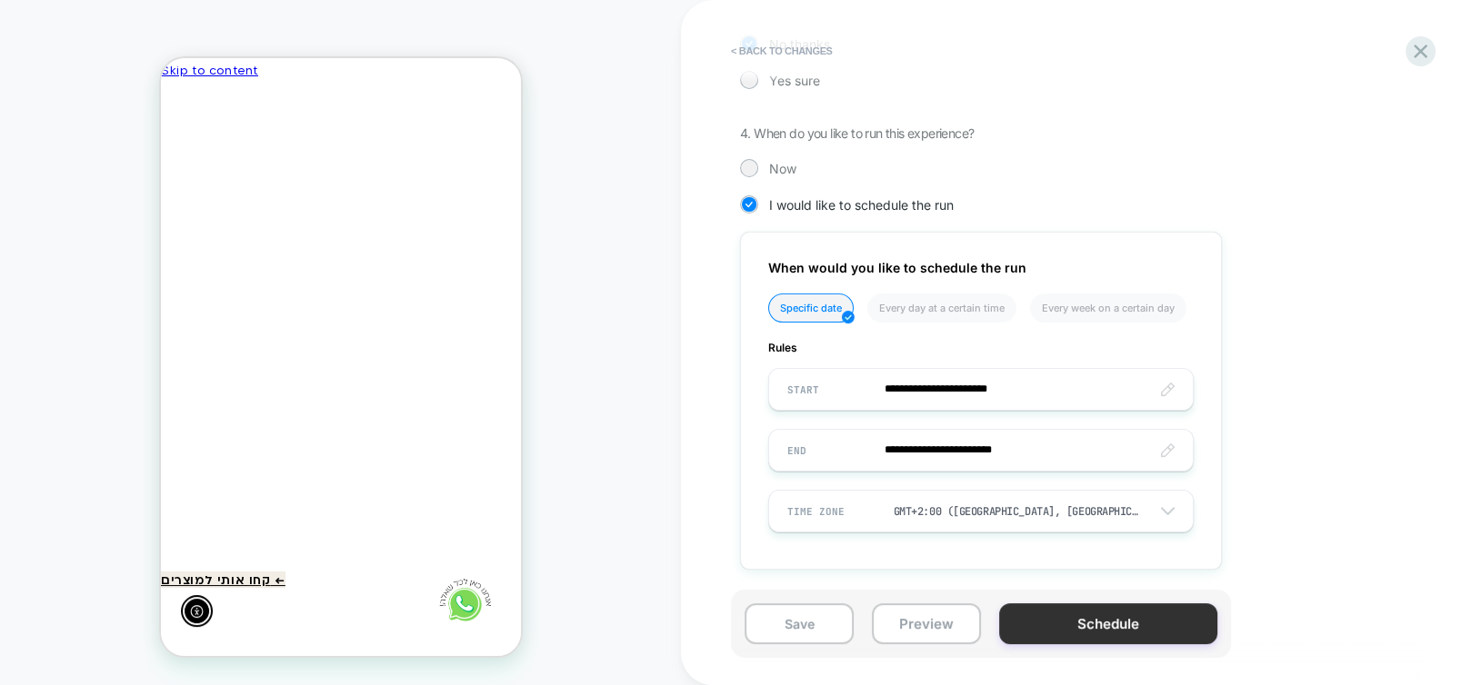
click at [1079, 622] on button "Schedule" at bounding box center [1108, 624] width 218 height 41
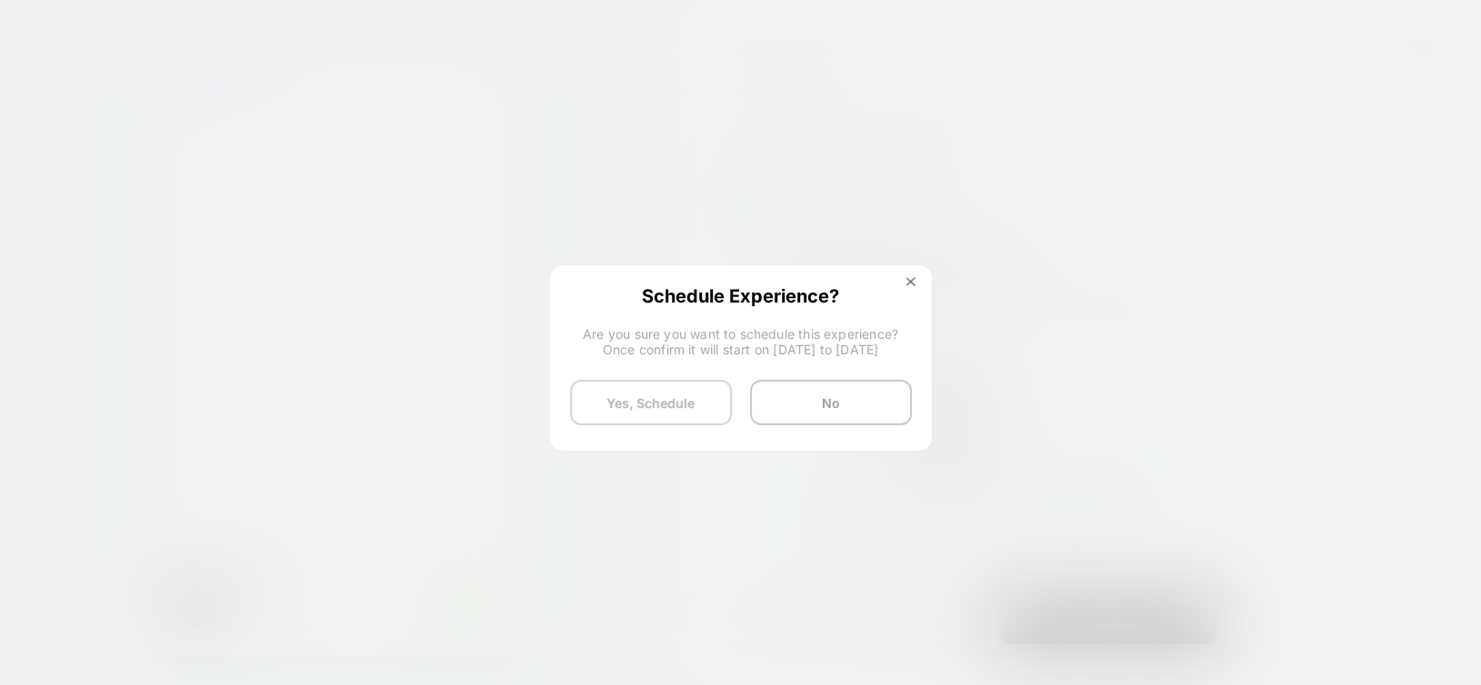
click at [600, 403] on button "Yes, Schedule" at bounding box center [651, 402] width 162 height 45
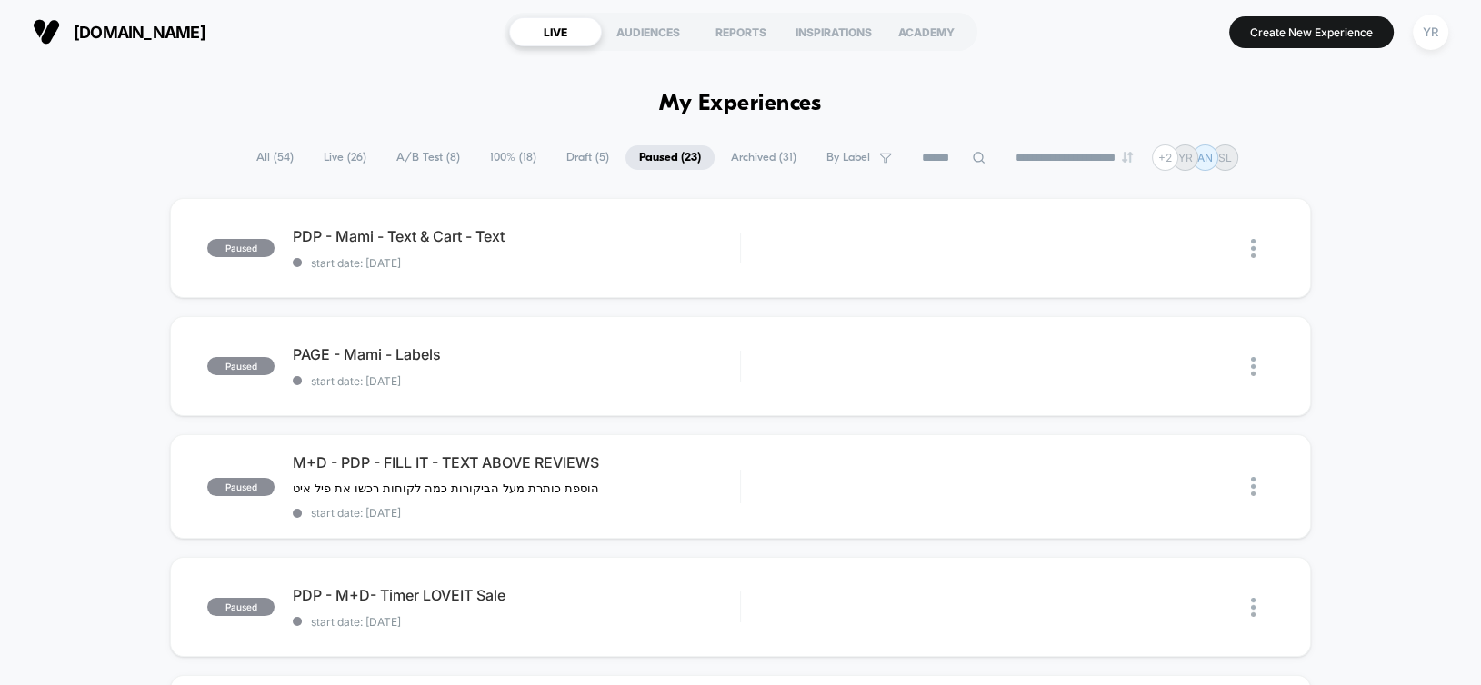
click at [326, 157] on span "Live ( 26 )" at bounding box center [345, 157] width 70 height 25
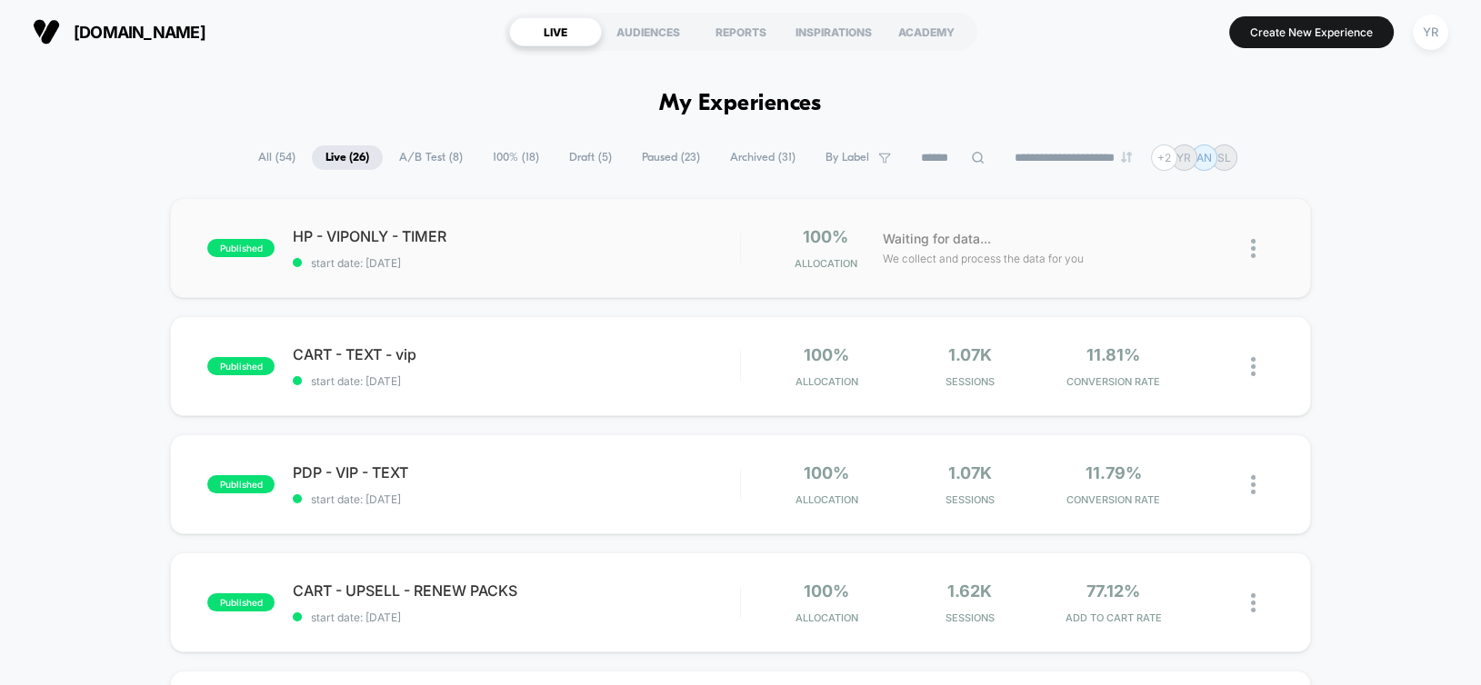
click at [659, 245] on div "HP - VIPONLY - TIMER start date: [DATE]" at bounding box center [516, 248] width 446 height 43
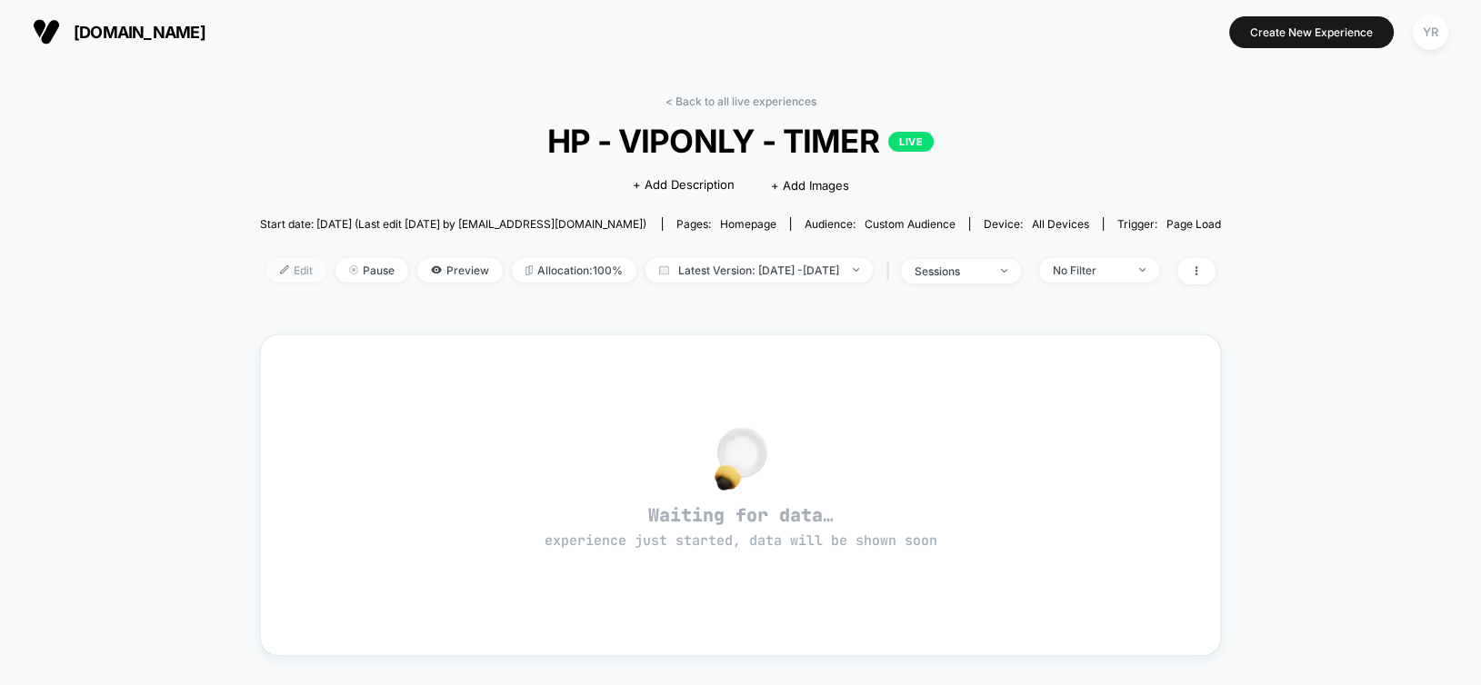
click at [266, 269] on span "Edit" at bounding box center [296, 270] width 60 height 25
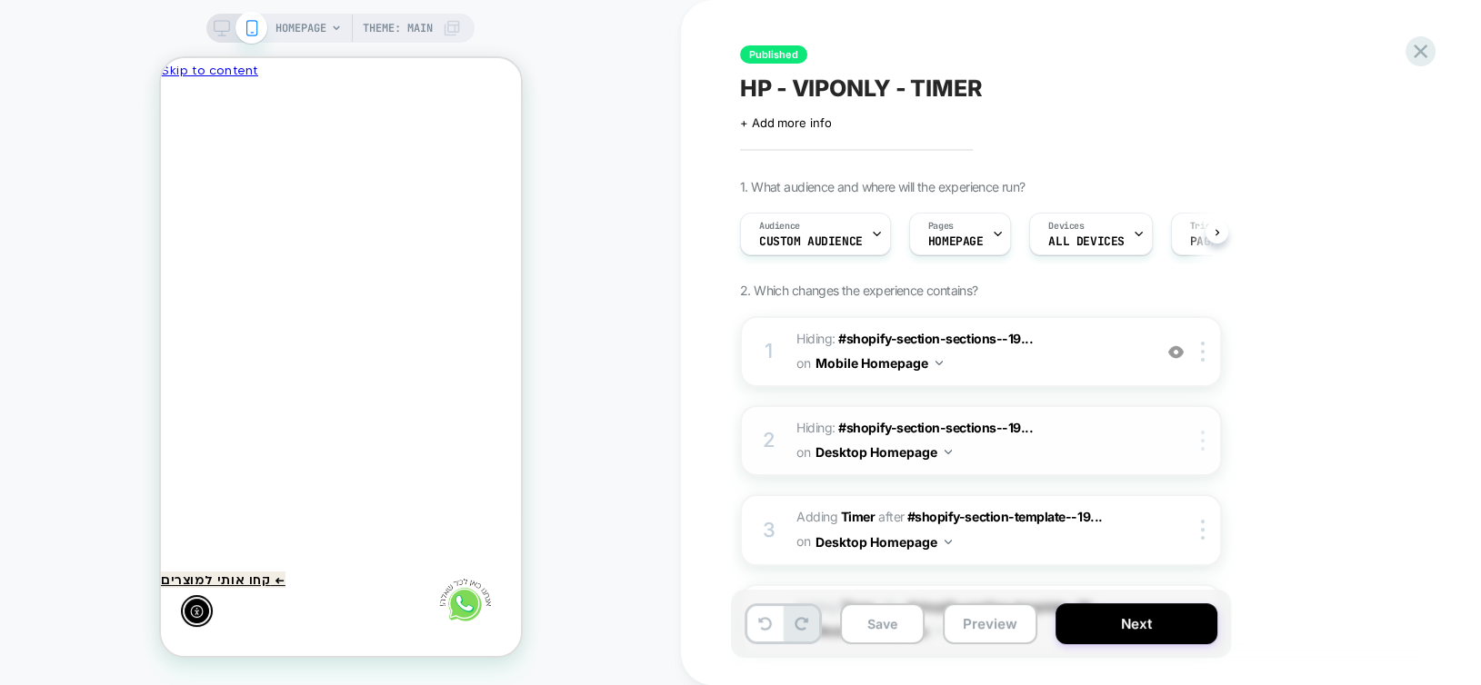
click at [1210, 442] on div at bounding box center [1206, 441] width 30 height 20
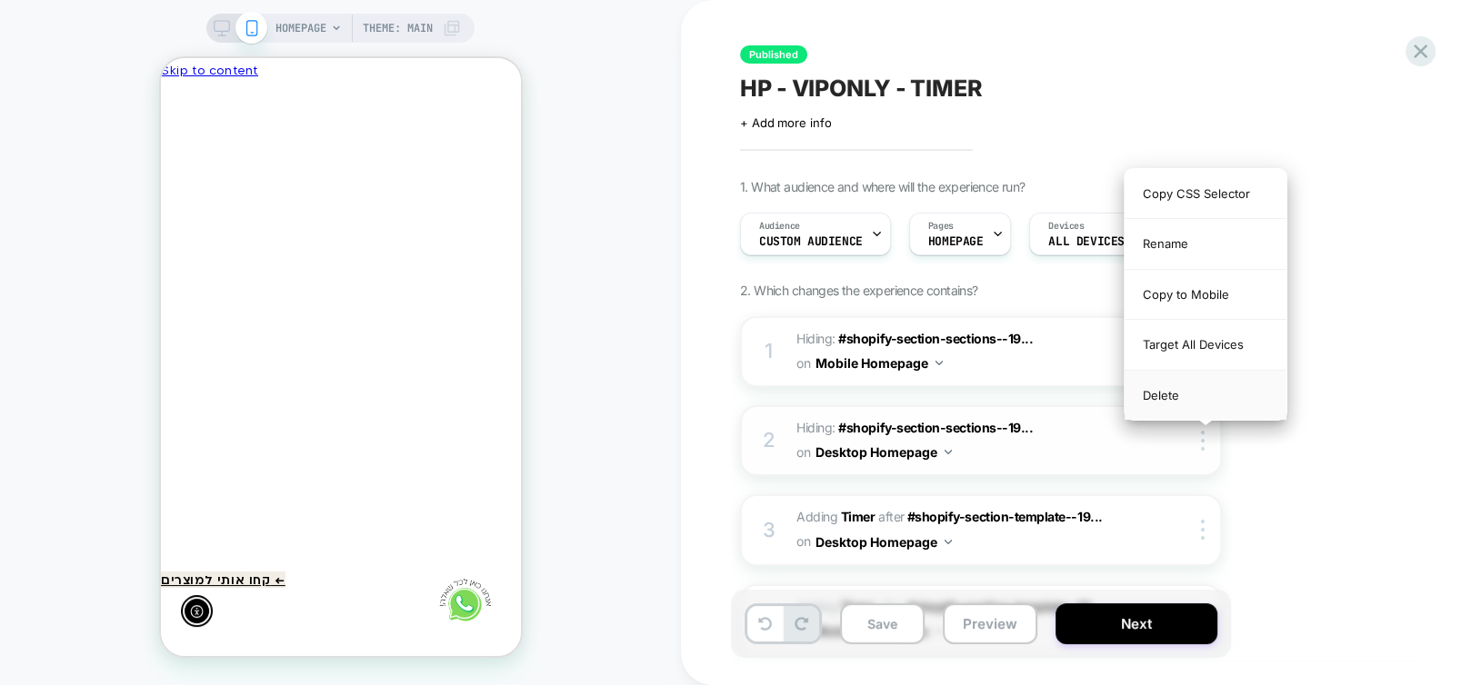
click at [1150, 393] on div "Delete" at bounding box center [1206, 395] width 162 height 49
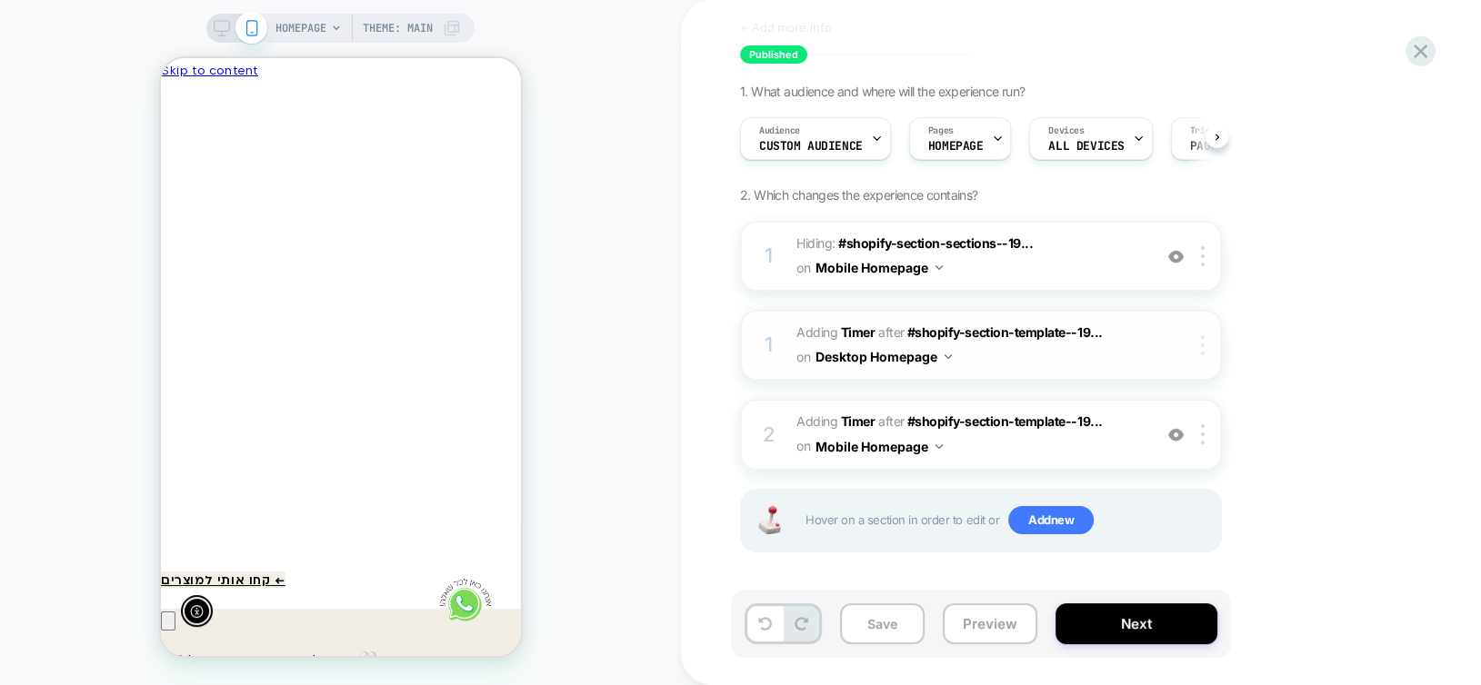
click at [1211, 349] on div at bounding box center [1206, 345] width 30 height 20
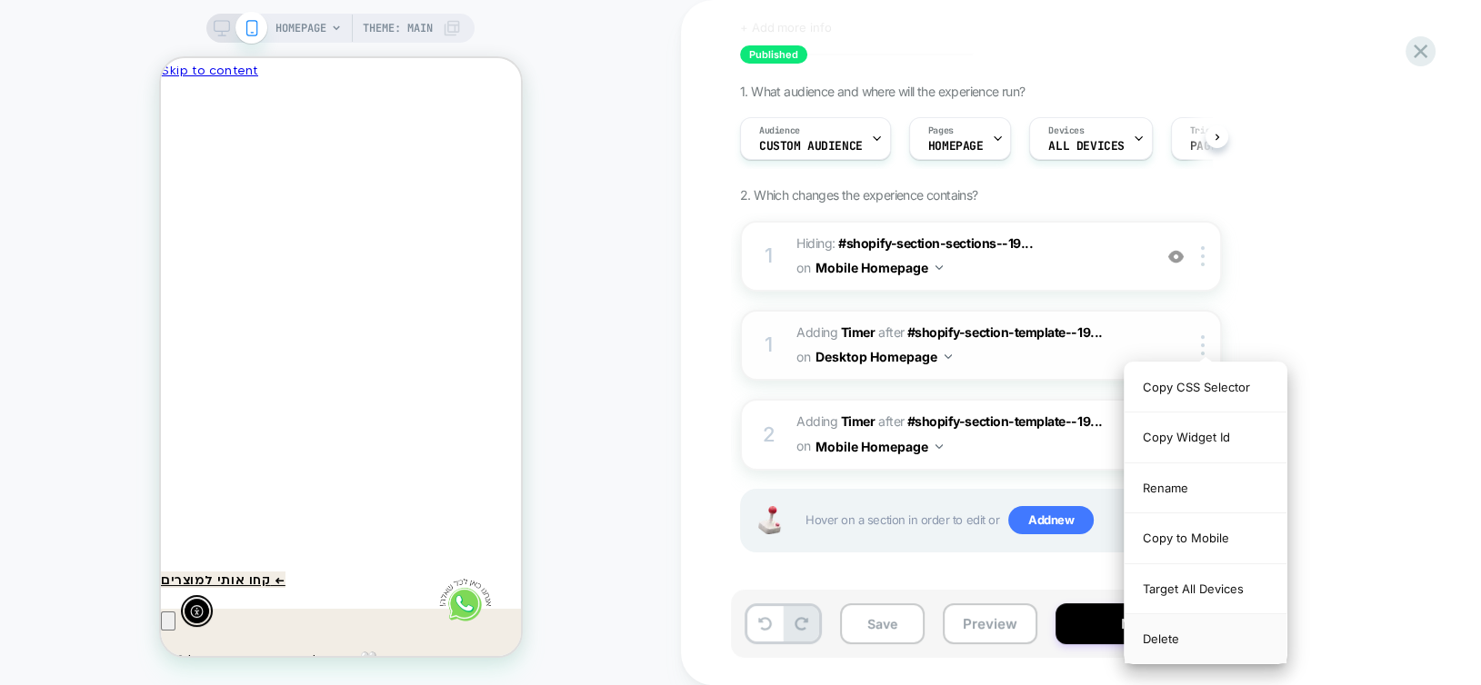
scroll to position [0, -266]
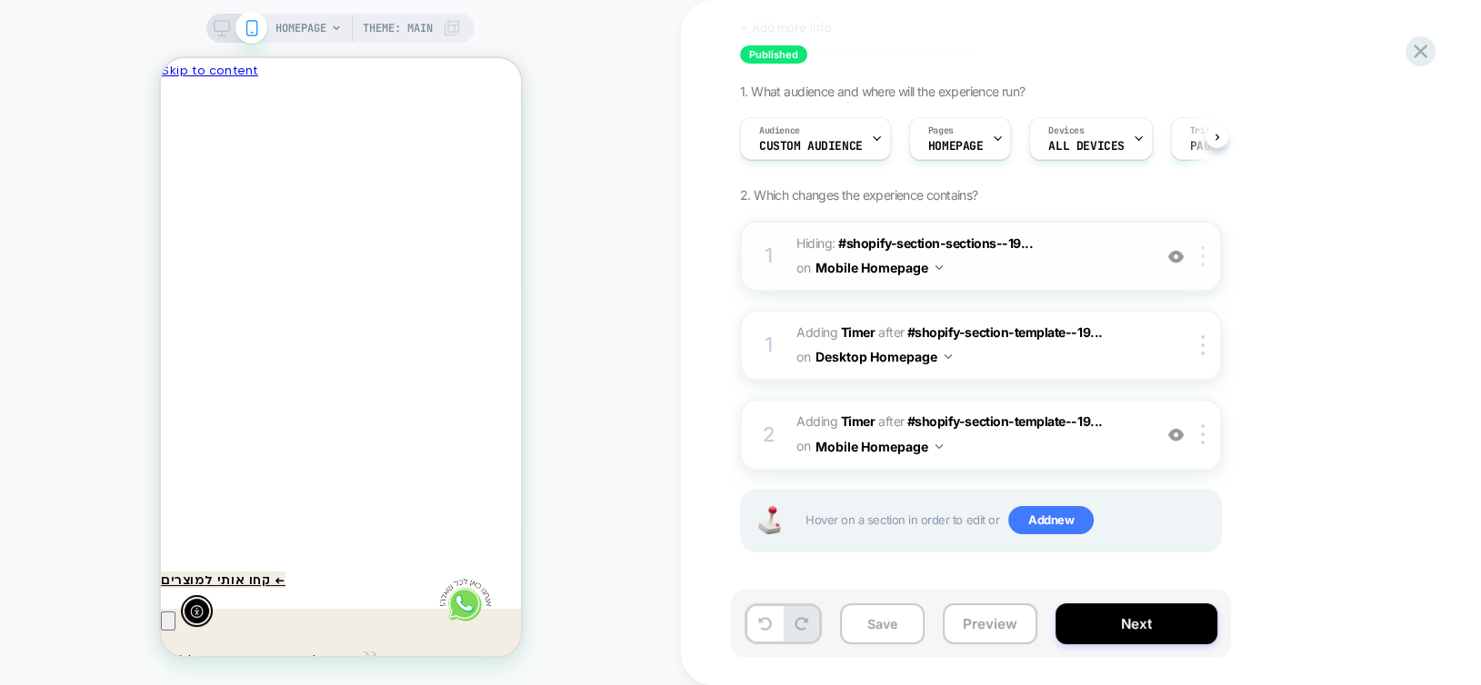
click at [1211, 255] on div at bounding box center [1206, 256] width 30 height 20
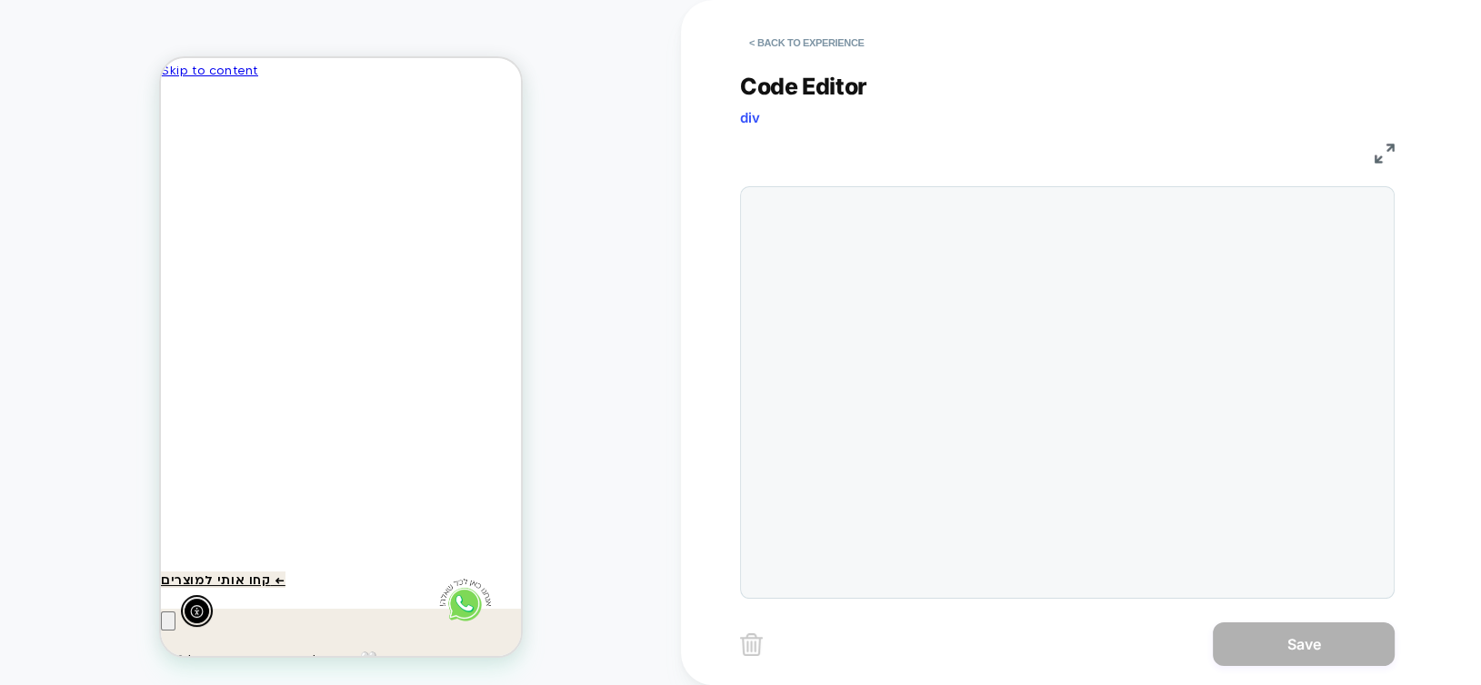
scroll to position [0, 0]
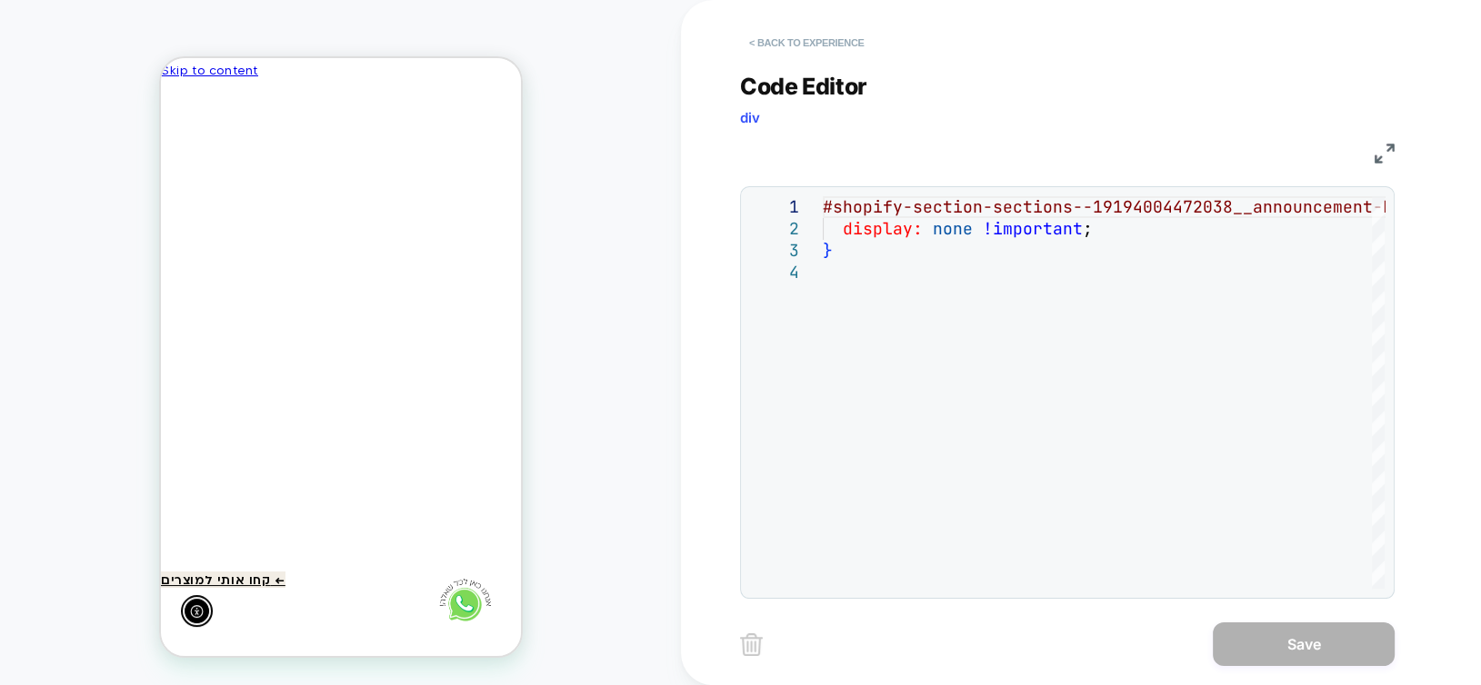
click at [787, 51] on button "< Back to experience" at bounding box center [806, 42] width 133 height 29
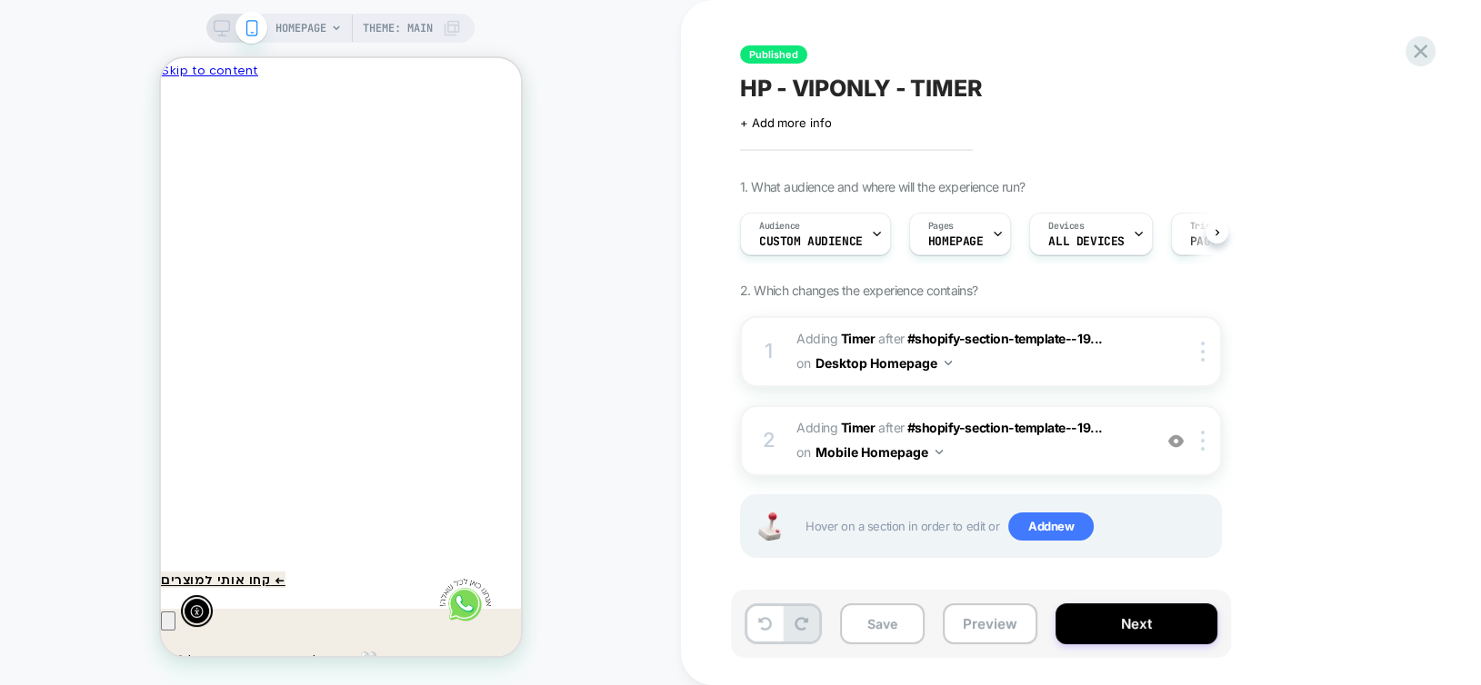
click at [217, 26] on icon at bounding box center [222, 28] width 16 height 16
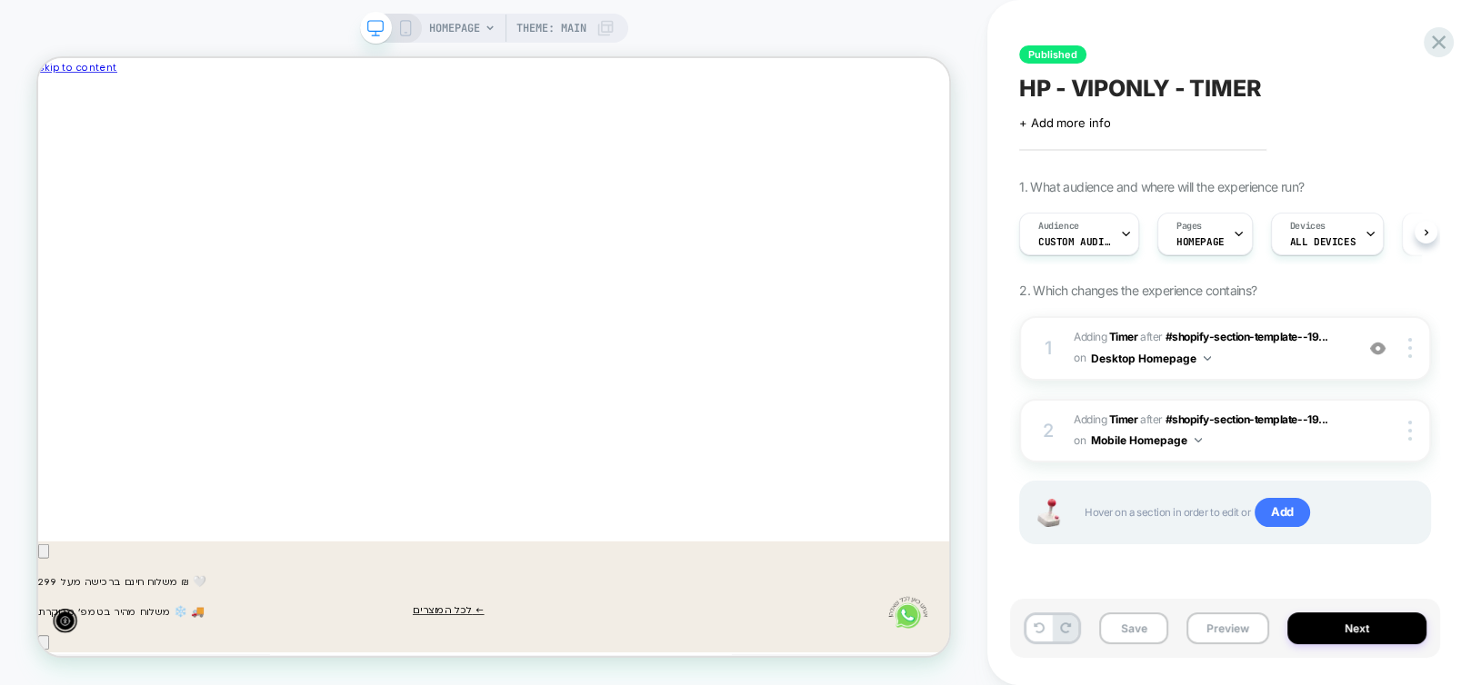
click at [403, 28] on icon at bounding box center [405, 28] width 16 height 16
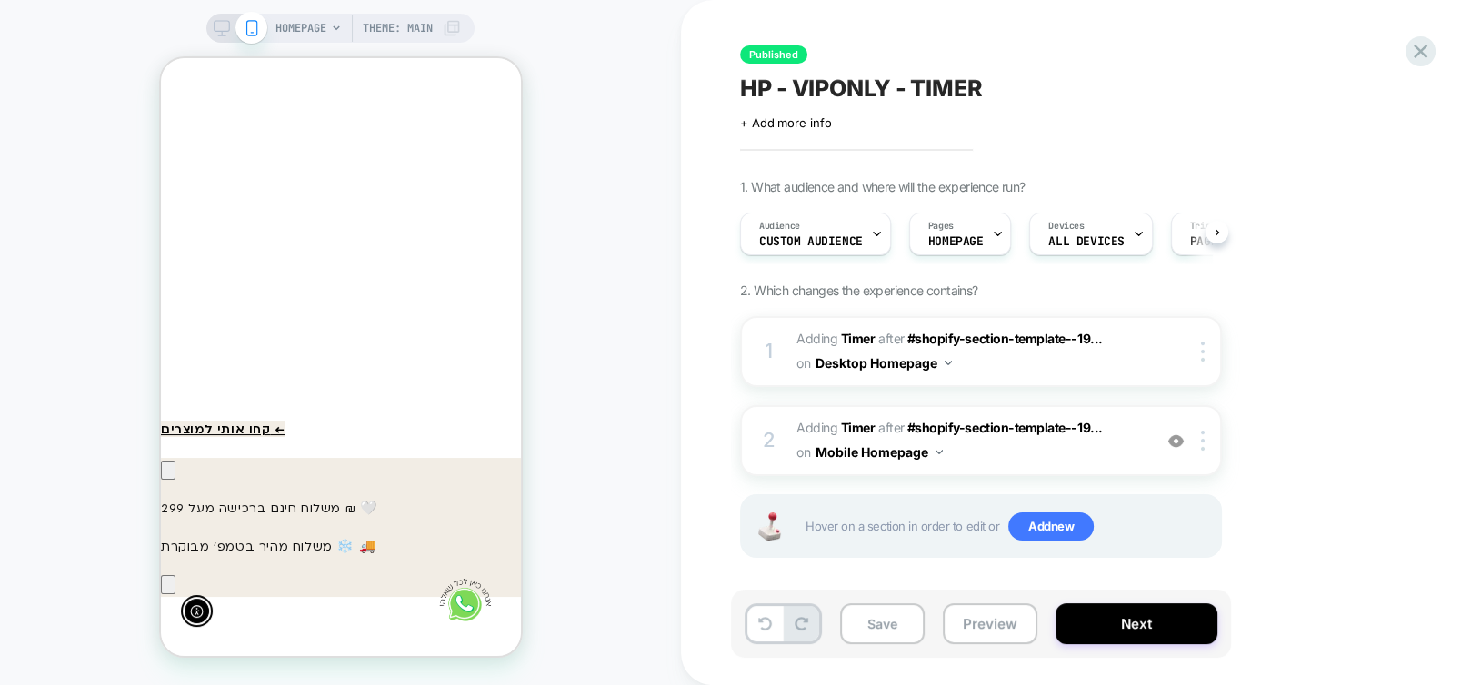
scroll to position [0, -266]
click at [1129, 626] on button "Next" at bounding box center [1136, 624] width 162 height 41
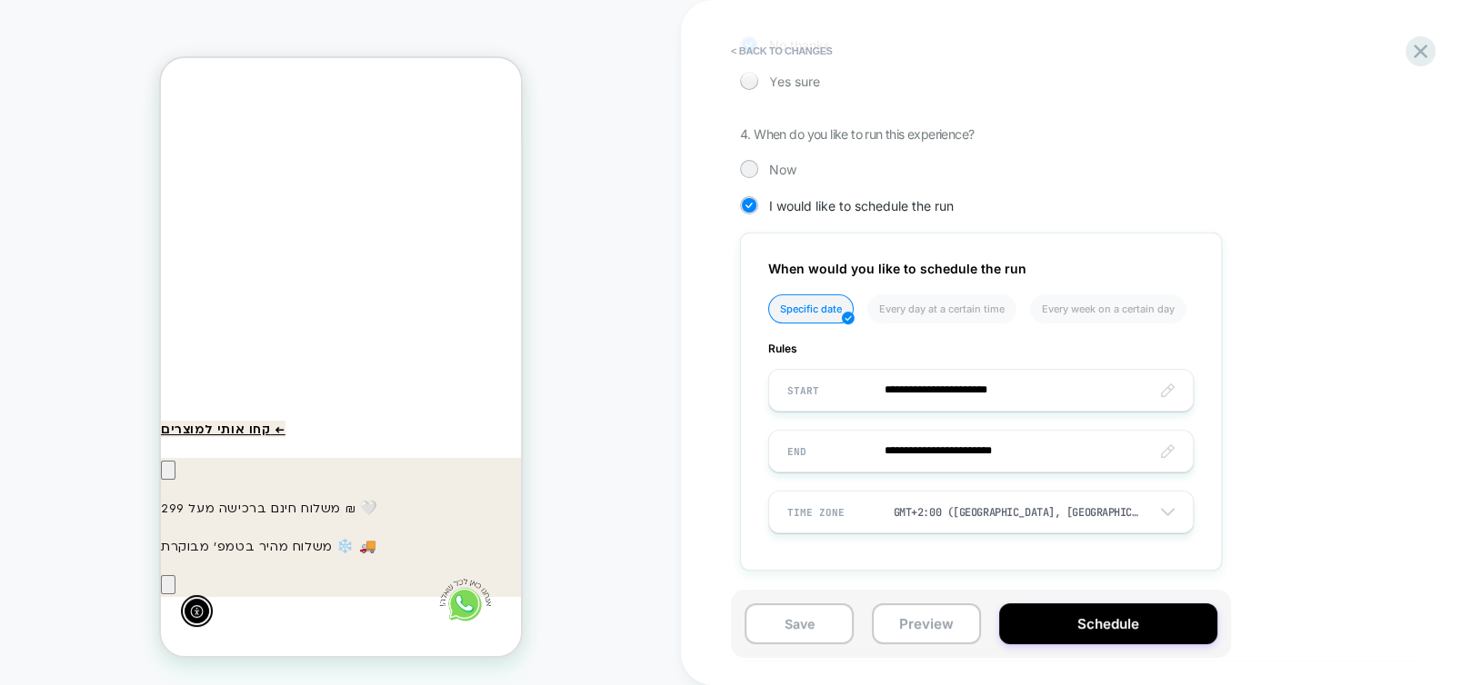
scroll to position [465, 0]
click at [1075, 625] on button "Schedule" at bounding box center [1108, 624] width 218 height 41
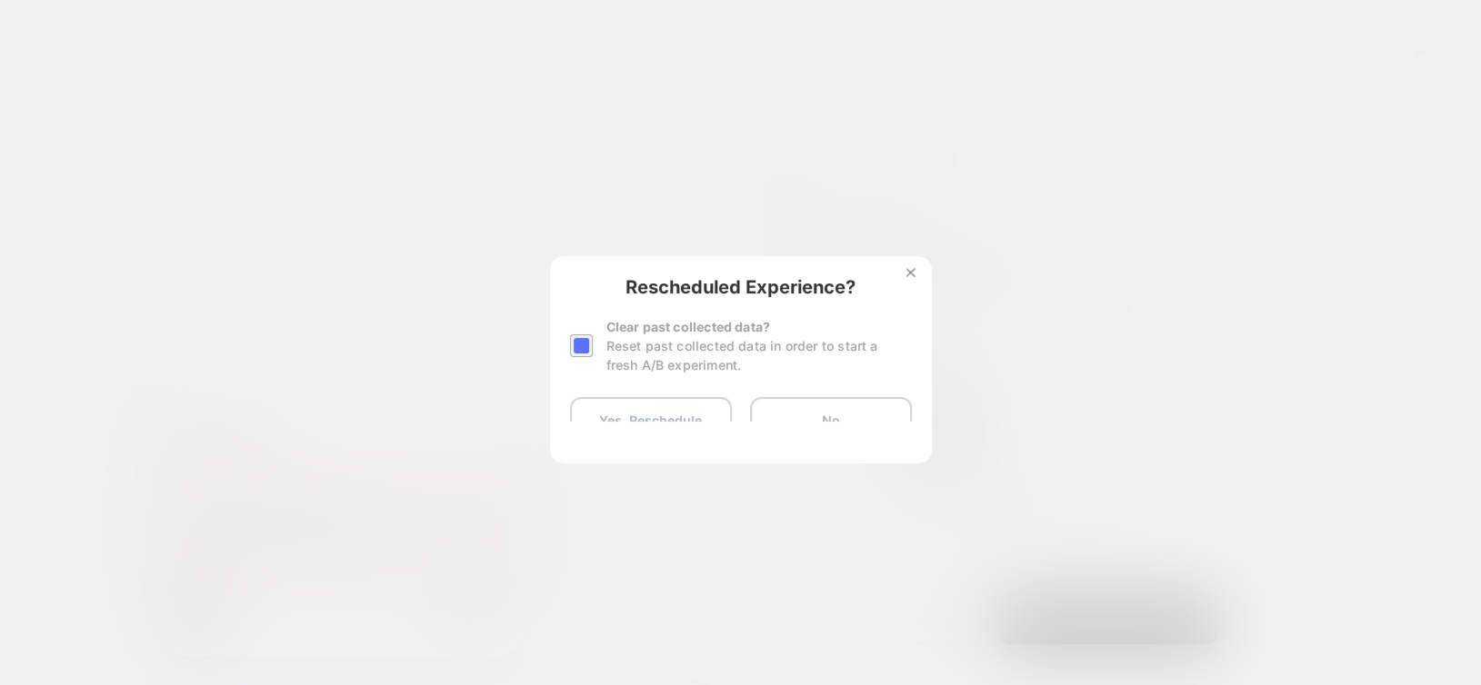
scroll to position [0, -266]
click at [585, 345] on div at bounding box center [581, 346] width 23 height 23
click at [632, 417] on button "Yes, Reschedule" at bounding box center [651, 419] width 162 height 45
